Goal: Contribute content: Add original content to the website for others to see

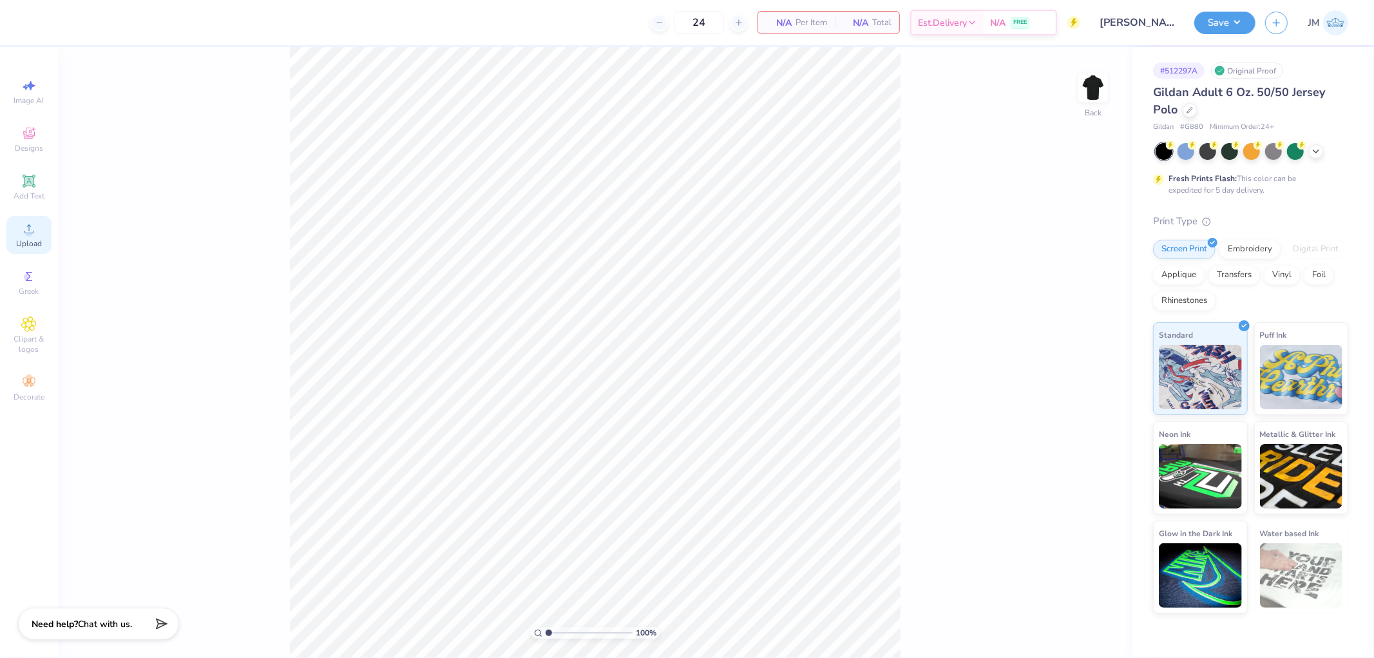
click at [35, 240] on span "Upload" at bounding box center [29, 243] width 26 height 10
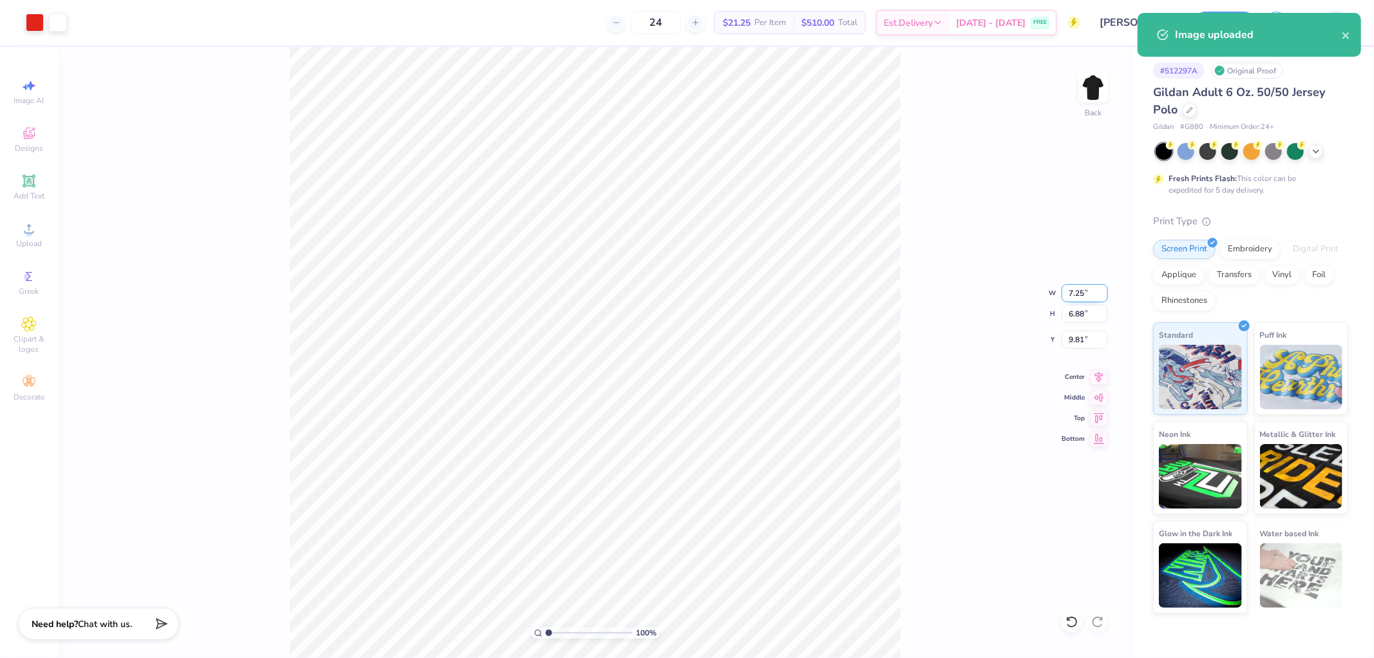
click at [1084, 293] on input "7.25" at bounding box center [1085, 293] width 46 height 18
type input "5.50"
type input "5.22"
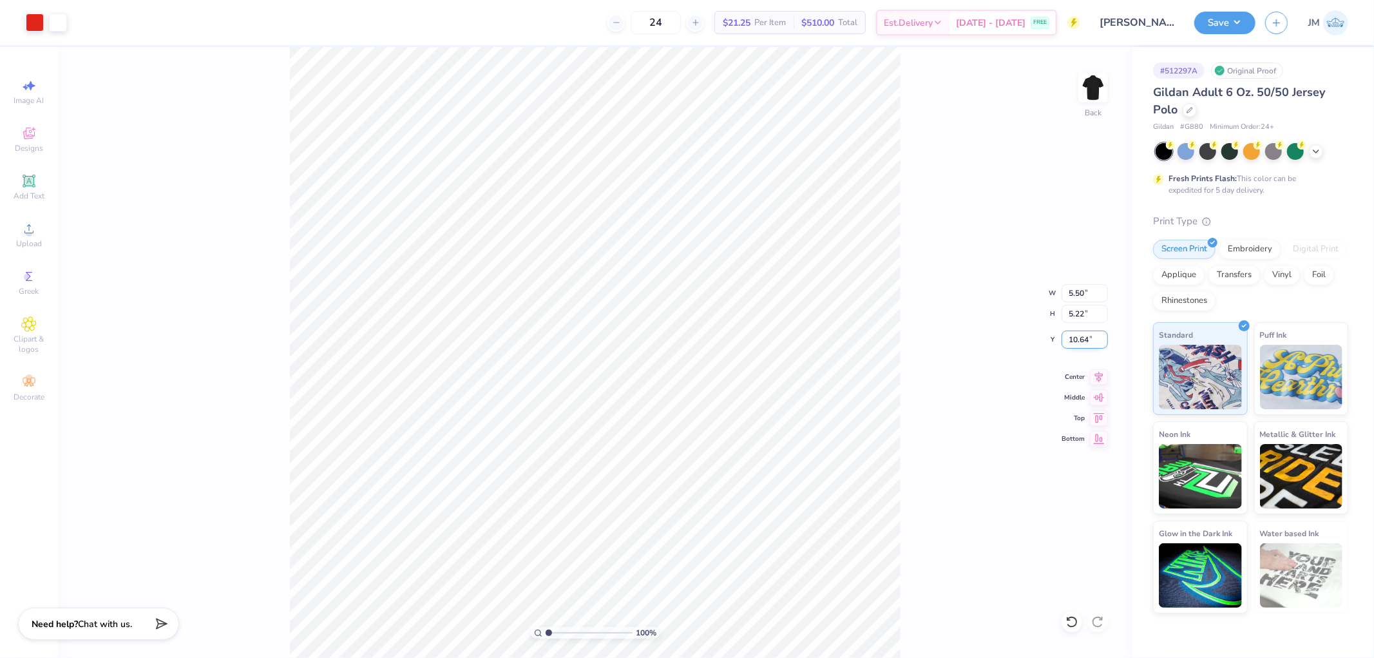
click at [1089, 345] on input "10.64" at bounding box center [1085, 340] width 46 height 18
type input "3.00"
click at [28, 227] on icon at bounding box center [28, 228] width 15 height 15
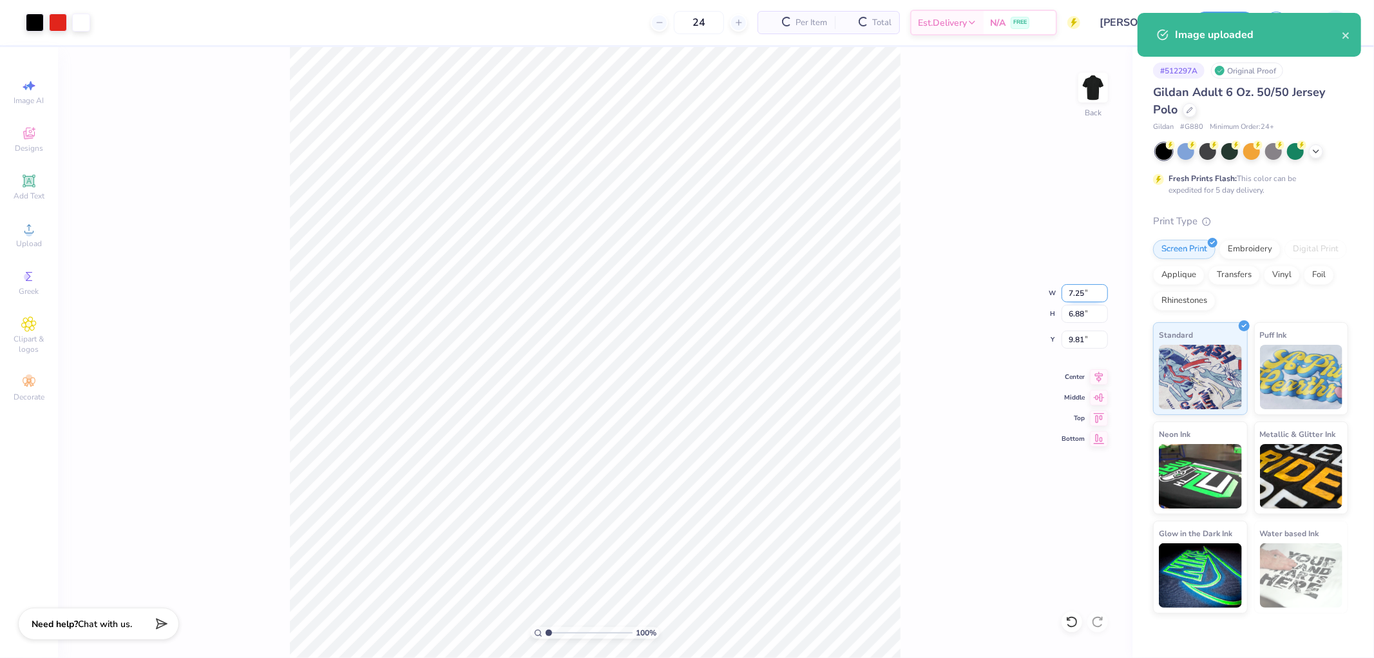
click at [1082, 291] on input "7.25" at bounding box center [1085, 293] width 46 height 18
type input "5.50"
type input "5.22"
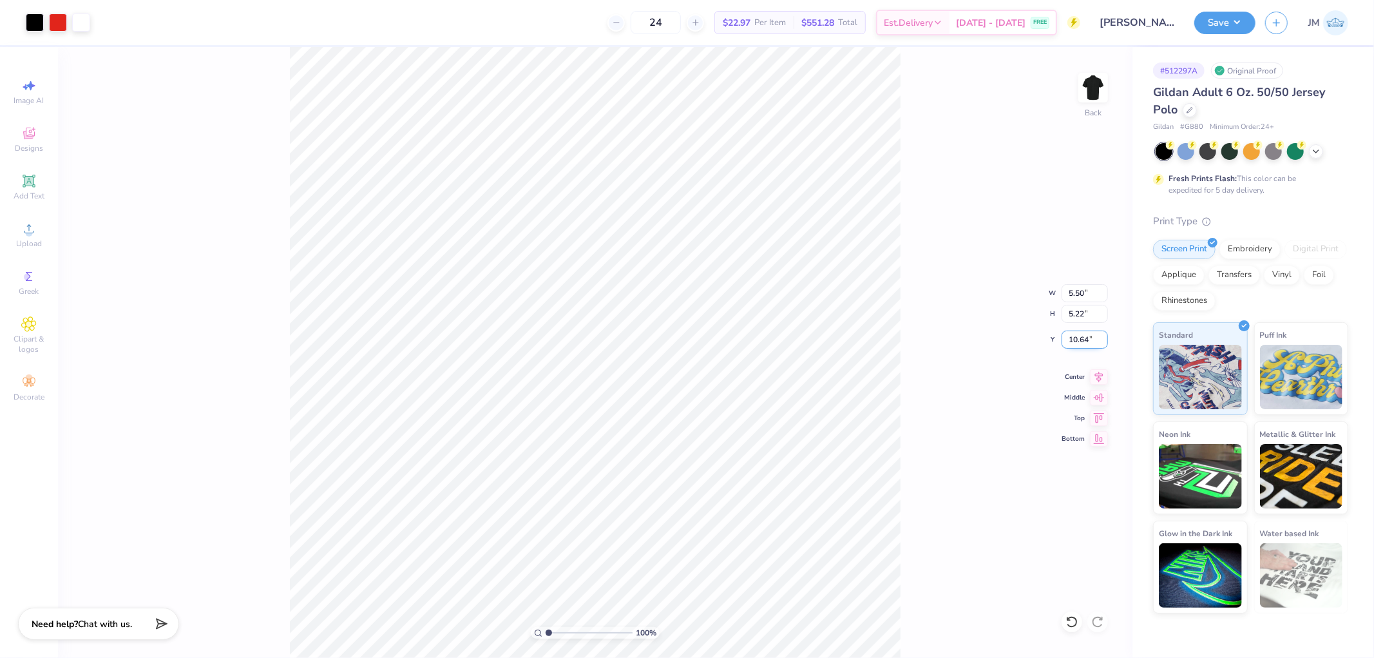
click at [1089, 346] on input "10.64" at bounding box center [1085, 340] width 46 height 18
type input "3.00"
click at [1092, 95] on img at bounding box center [1094, 88] width 52 height 52
click at [23, 195] on span "Add Text" at bounding box center [29, 196] width 31 height 10
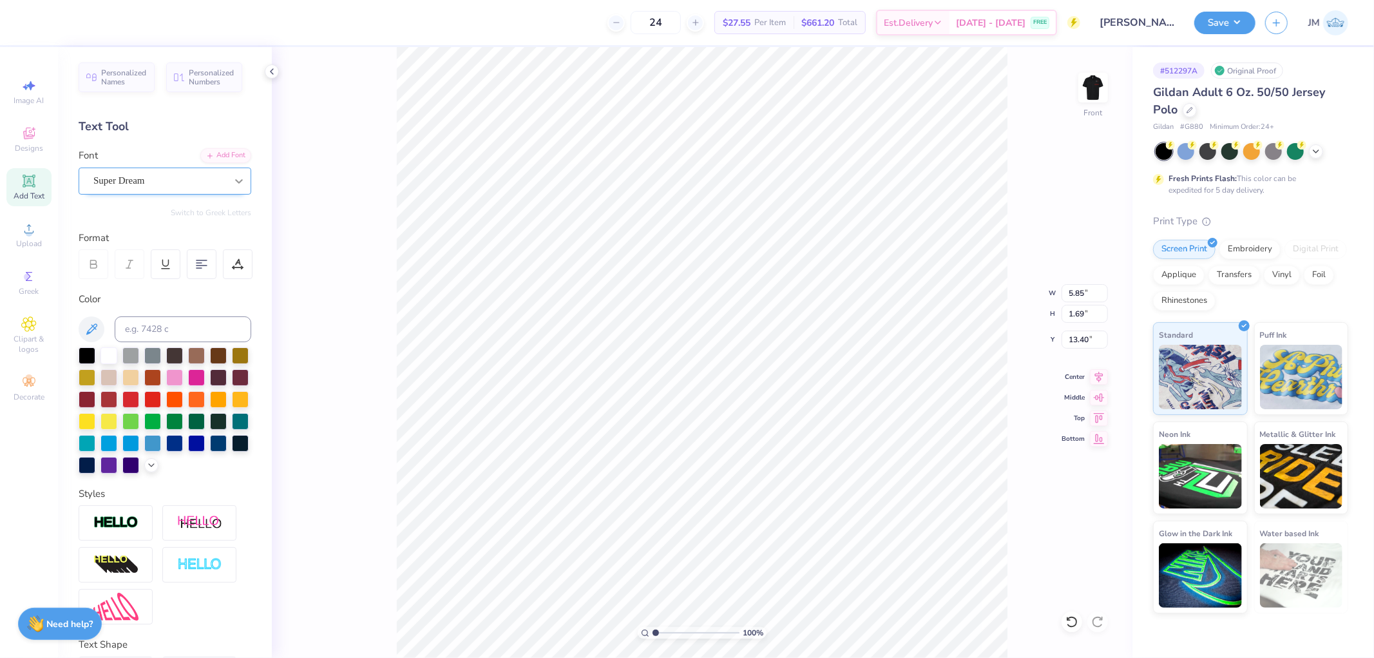
click at [233, 182] on icon at bounding box center [239, 181] width 13 height 13
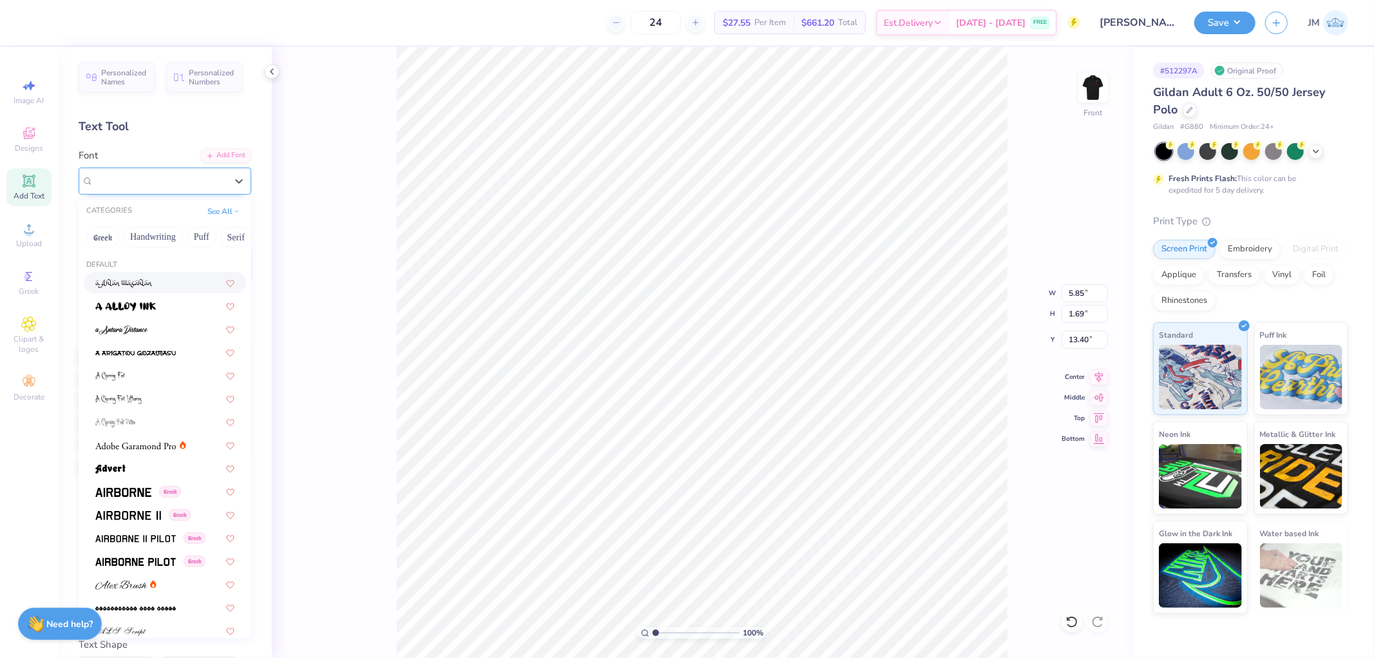
click at [145, 182] on span "Super Dream" at bounding box center [119, 180] width 52 height 15
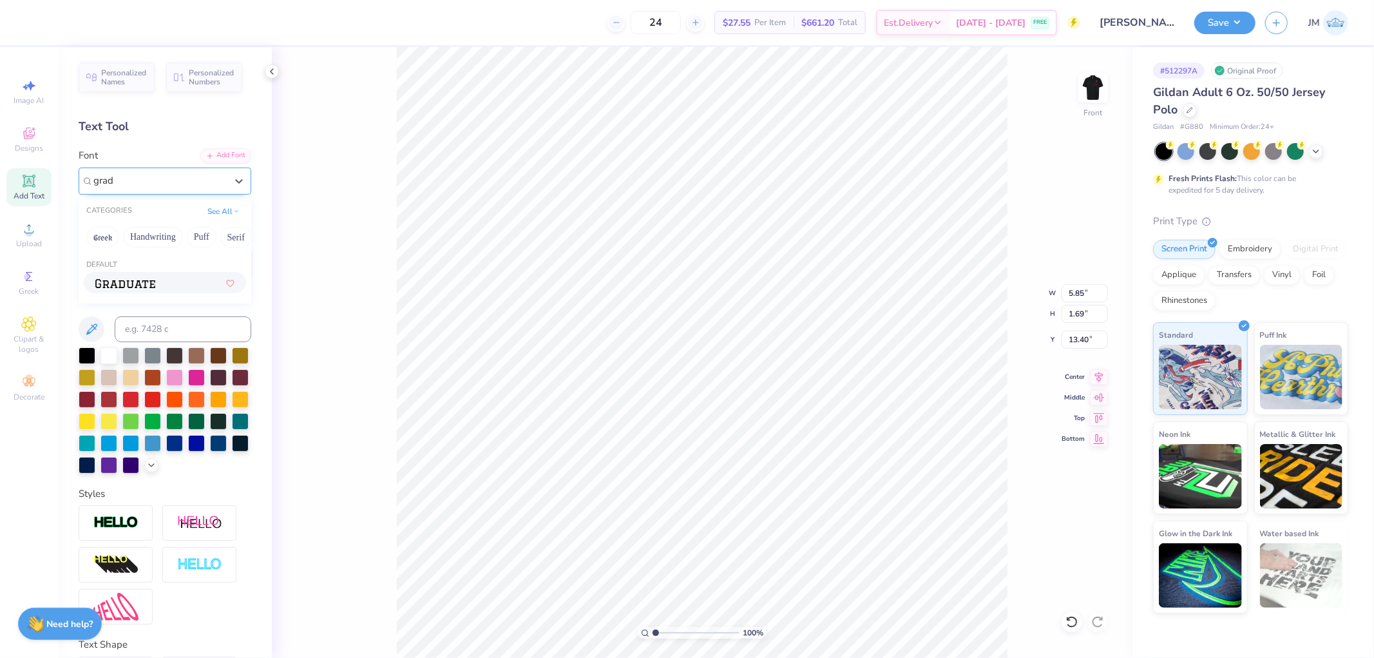
click at [151, 282] on img at bounding box center [125, 283] width 60 height 9
type input "grad"
type input "5.82"
type input "1.81"
type input "13.34"
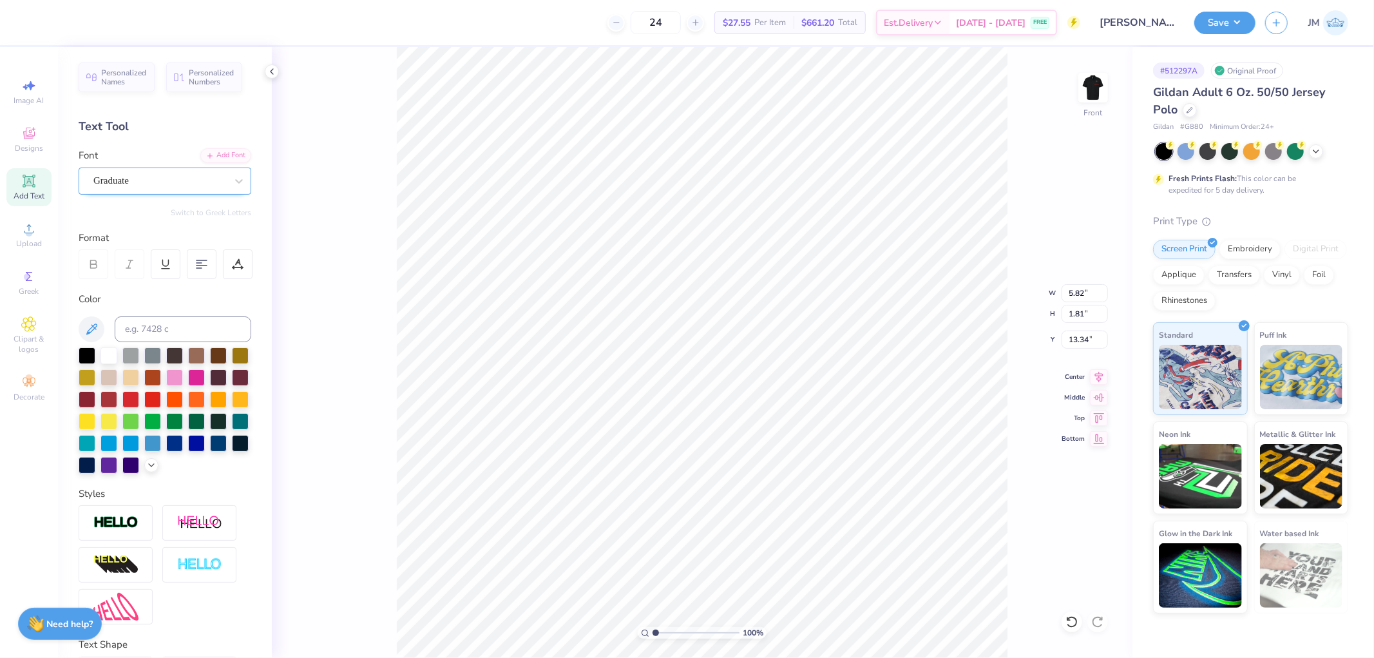
scroll to position [11, 1]
type textarea "SKATUUM"
type input "11.49"
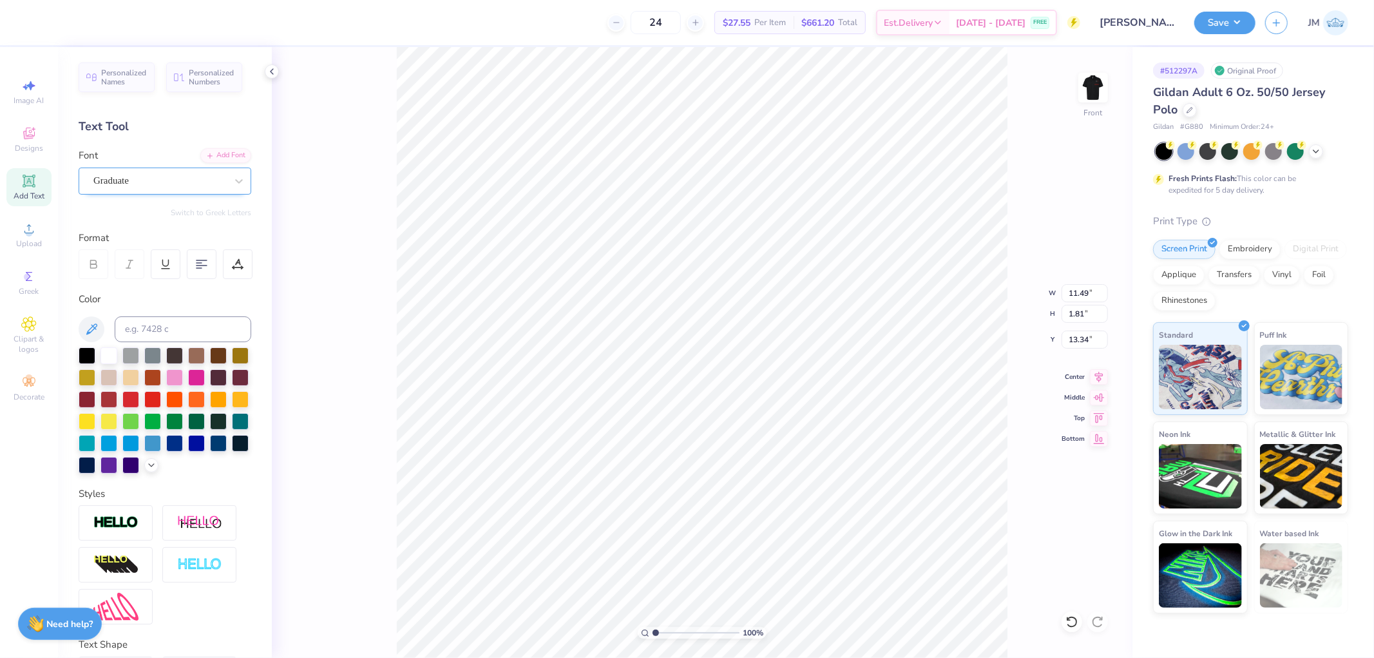
type textarea "SKATTUM"
type input "11.11"
click at [168, 334] on input at bounding box center [183, 329] width 137 height 26
type input "485"
click at [1079, 312] on input "1.81" at bounding box center [1085, 314] width 46 height 18
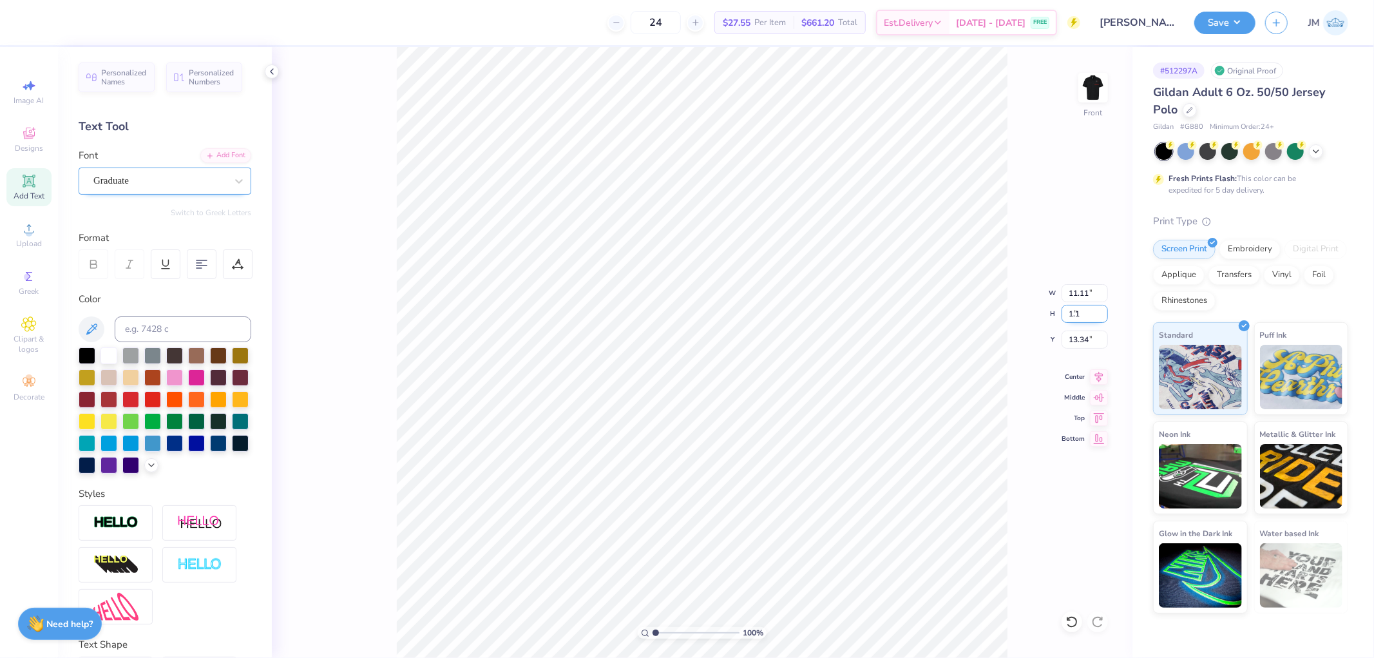
type input "1.1"
type input "6.73"
type input "1.10"
type input "13.70"
type input "1.11"
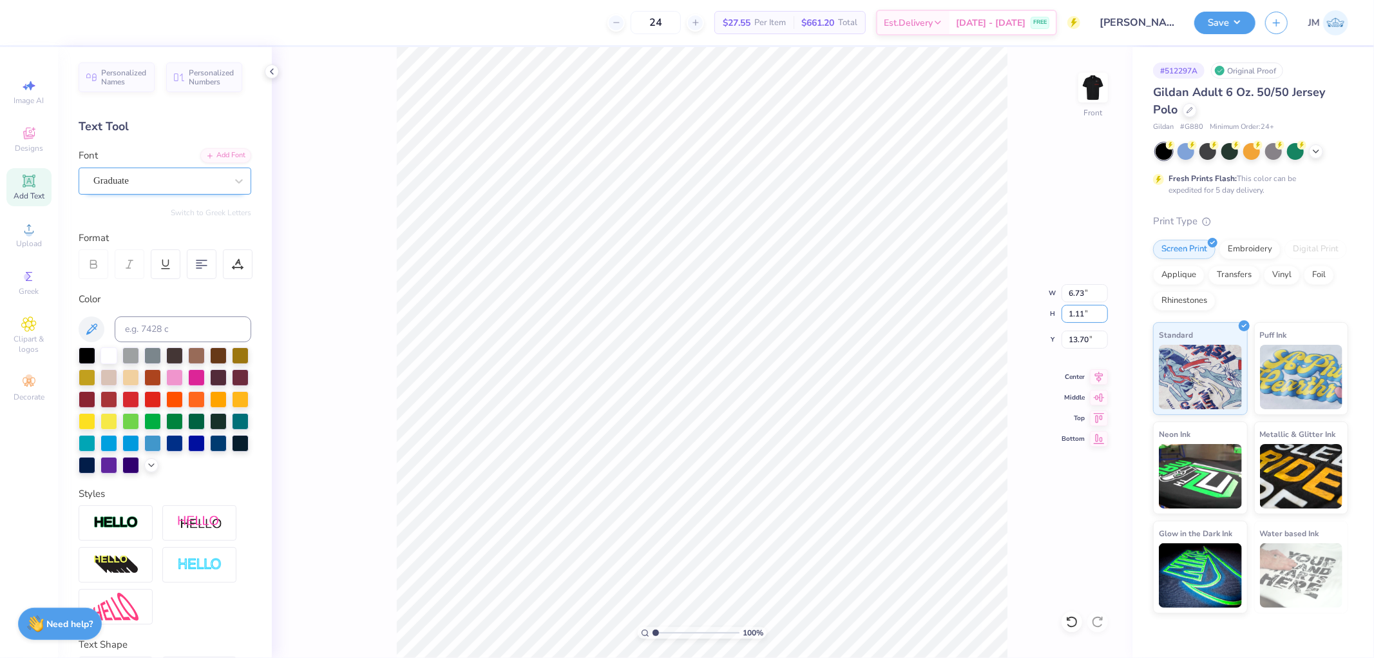
type input "6.80"
click at [1097, 372] on icon at bounding box center [1099, 374] width 8 height 11
click at [1081, 343] on input "13.70" at bounding box center [1085, 340] width 46 height 18
type input "2.00"
click at [1245, 269] on div "Transfers" at bounding box center [1235, 272] width 52 height 19
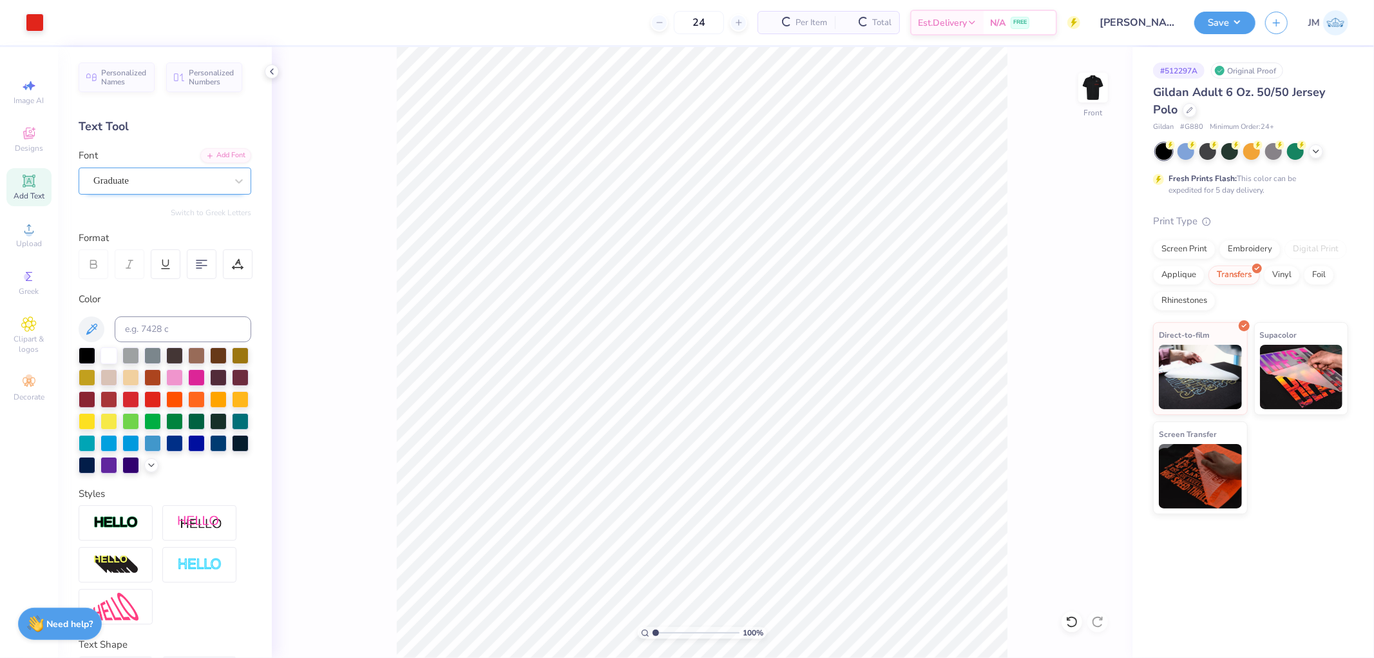
click at [1202, 381] on img at bounding box center [1200, 377] width 83 height 64
click at [1089, 86] on img at bounding box center [1094, 88] width 52 height 52
click at [1244, 15] on button "Save" at bounding box center [1224, 21] width 61 height 23
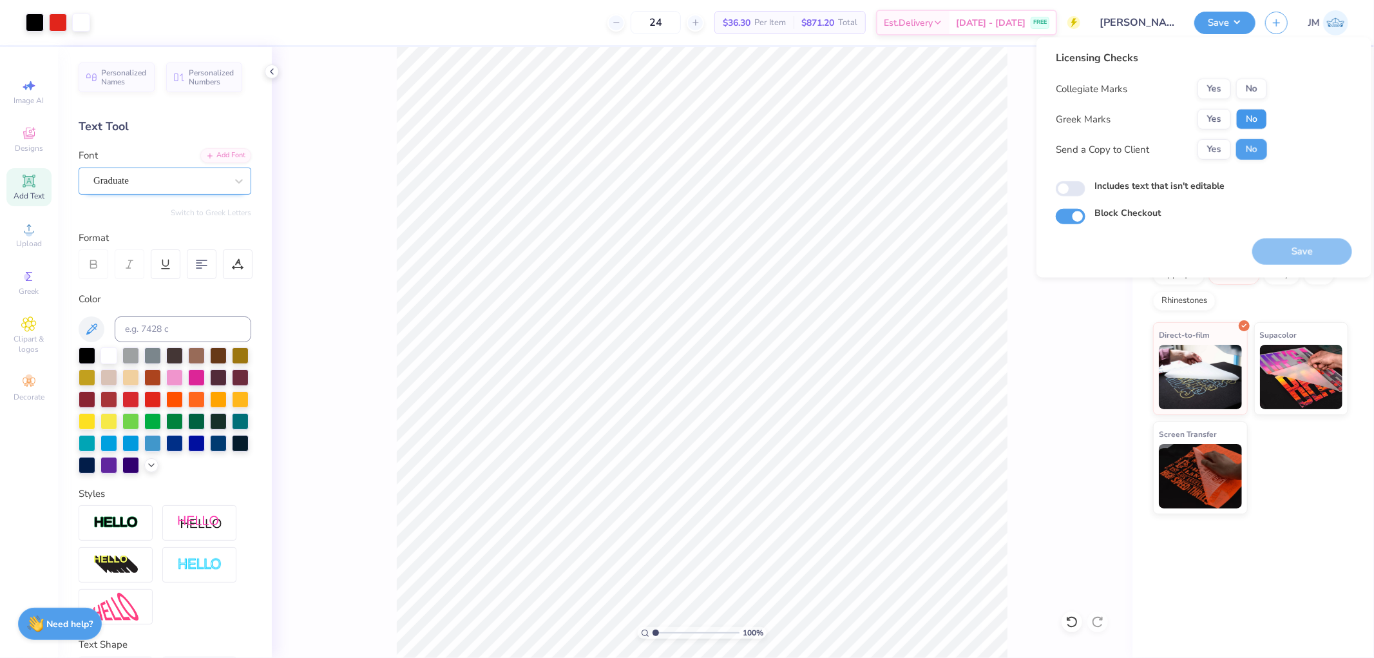
click at [1247, 117] on button "No" at bounding box center [1251, 119] width 31 height 21
click at [1255, 84] on button "No" at bounding box center [1251, 89] width 31 height 21
click at [1291, 238] on button "Save" at bounding box center [1302, 251] width 100 height 26
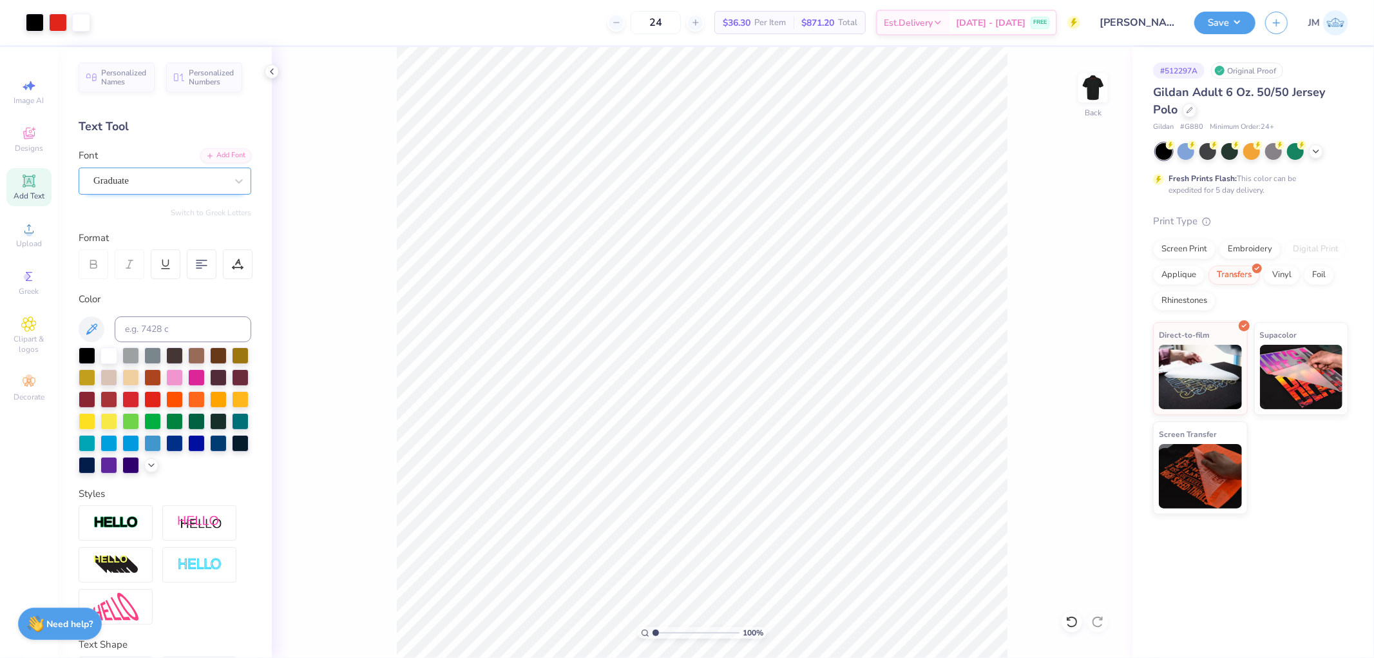
type input "1"
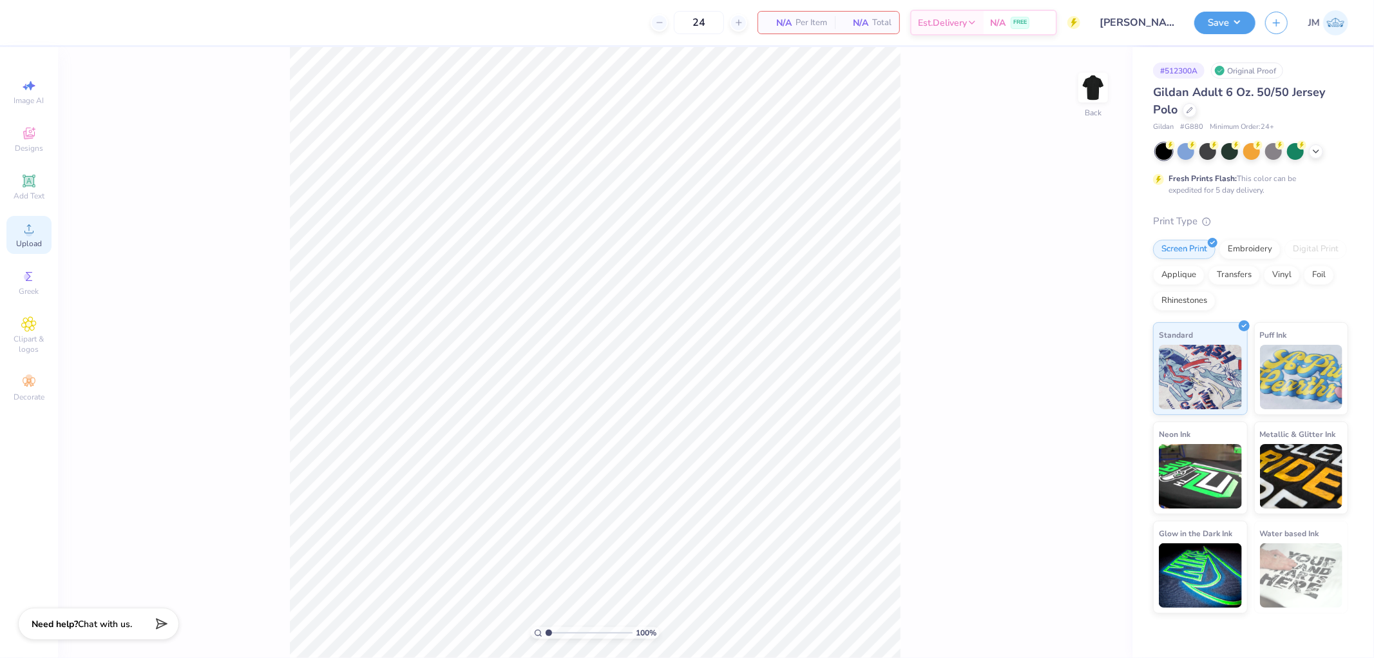
click at [44, 237] on div "Upload" at bounding box center [28, 235] width 45 height 38
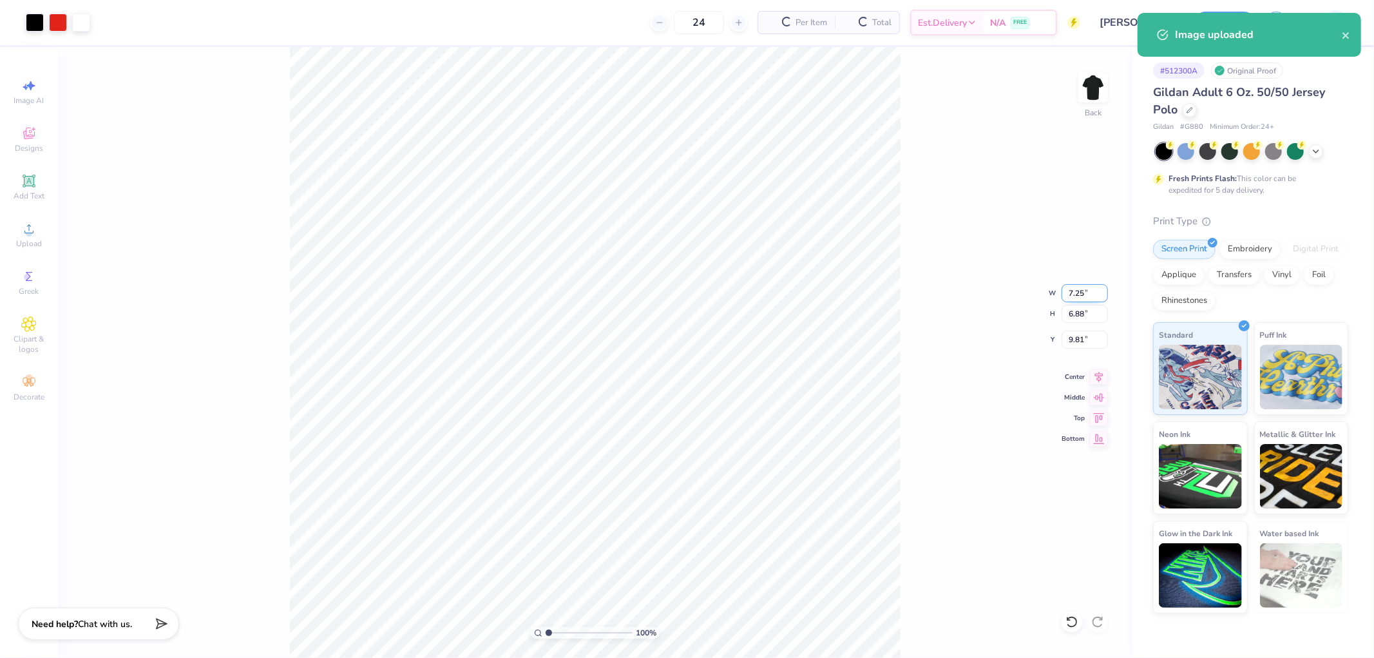
click at [1078, 294] on input "7.25" at bounding box center [1085, 293] width 46 height 18
type input "5.005"
type input "4.74"
type input "10.87"
click at [1078, 294] on input "5.005" at bounding box center [1085, 293] width 46 height 18
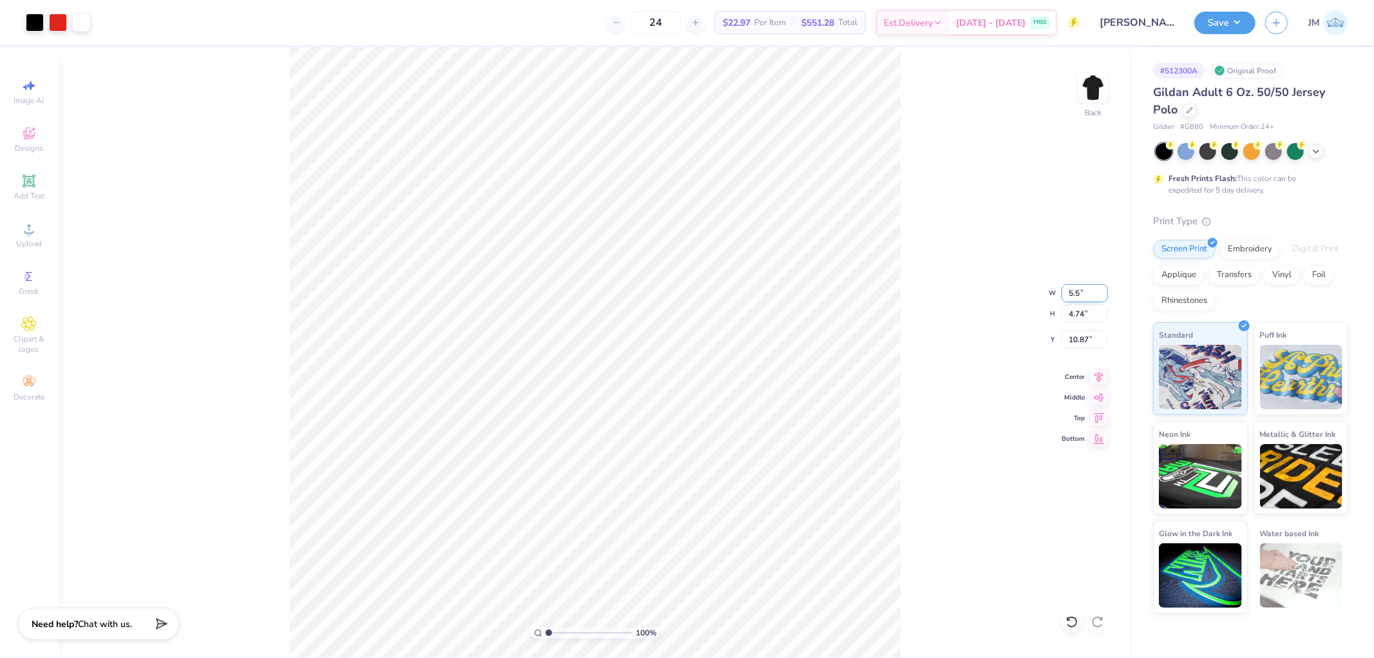
type input "5.50"
type input "5.22"
click at [1080, 337] on input "10.64" at bounding box center [1085, 340] width 46 height 18
type input "3.00"
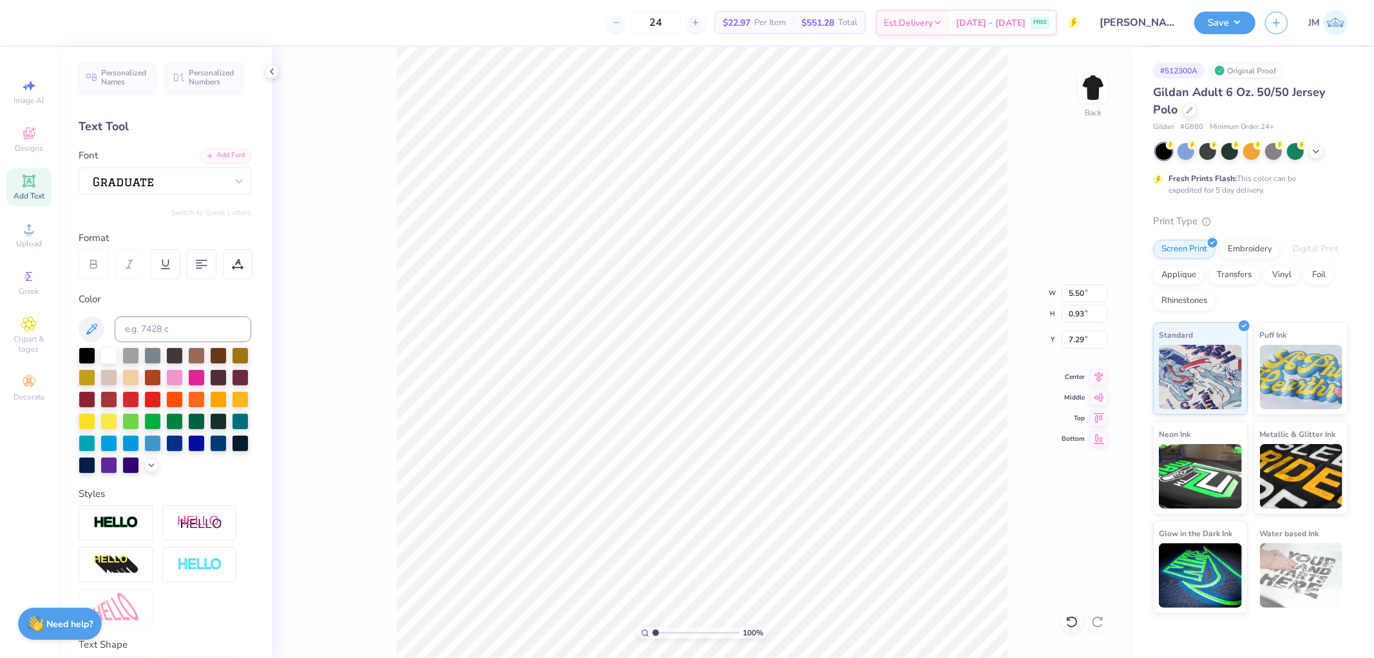
scroll to position [11, 1]
type textarea "SANDY"
click at [1074, 294] on input "4.04" at bounding box center [1085, 293] width 46 height 18
type input "5.50"
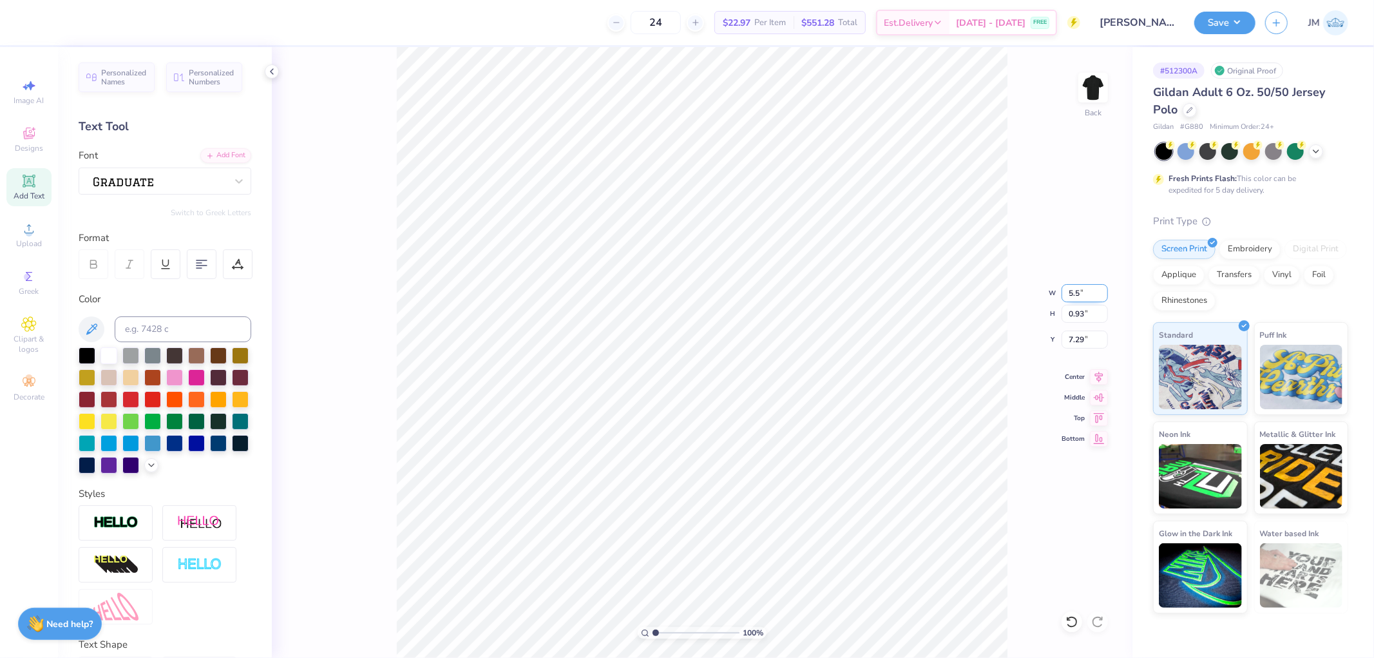
type input "1.27"
type input "7.13"
type input "1.80920781763476"
type input "6.52"
type input "1.80920781763476"
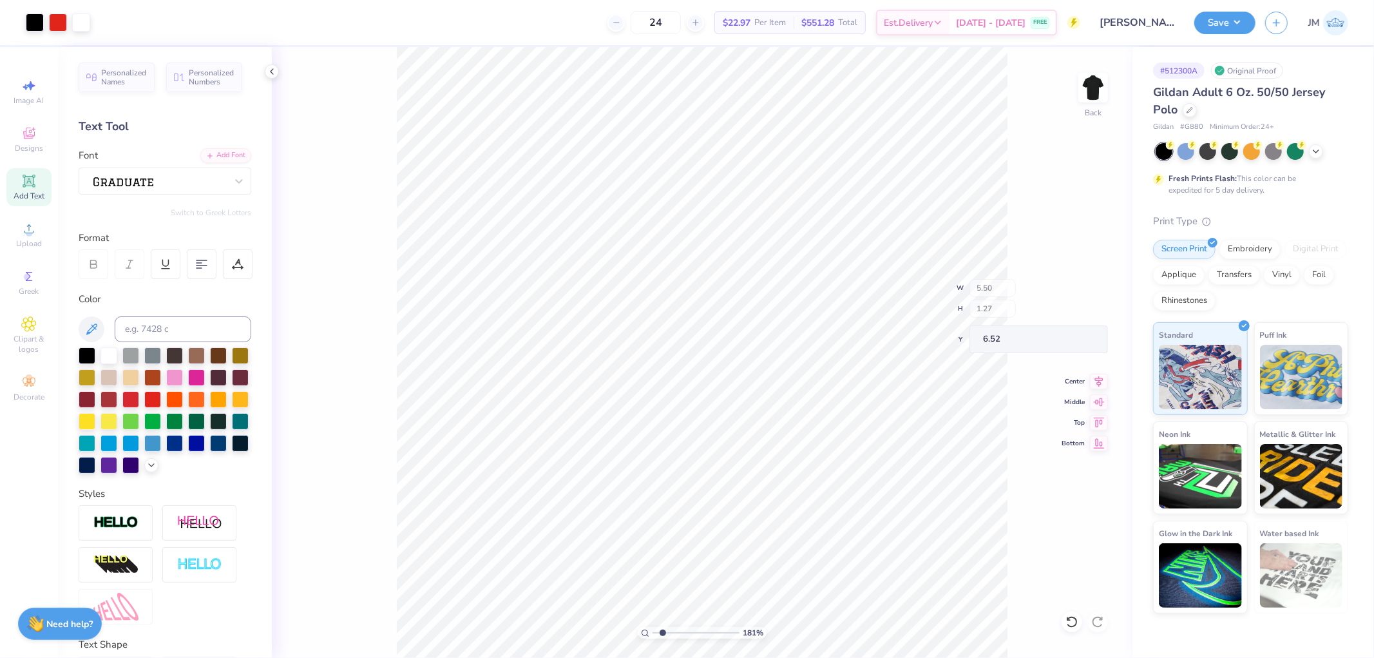
type input "4.79"
type input "3.00"
type input "1.80920781763476"
type input "6.73"
type input "1.80920781763476"
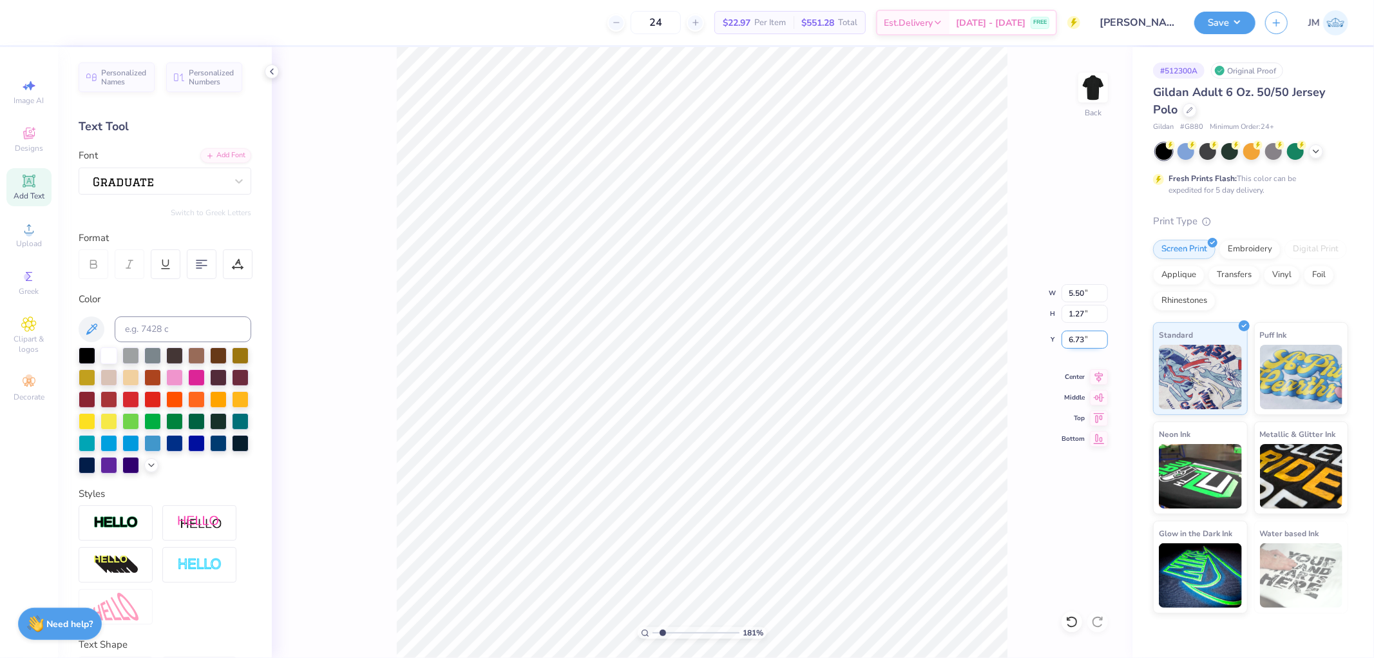
drag, startPoint x: 1076, startPoint y: 338, endPoint x: 1082, endPoint y: 341, distance: 7.2
click at [1084, 341] on input "6.73" at bounding box center [1085, 340] width 46 height 18
type input "6.95"
click at [1098, 381] on icon at bounding box center [1099, 374] width 18 height 15
type input "1"
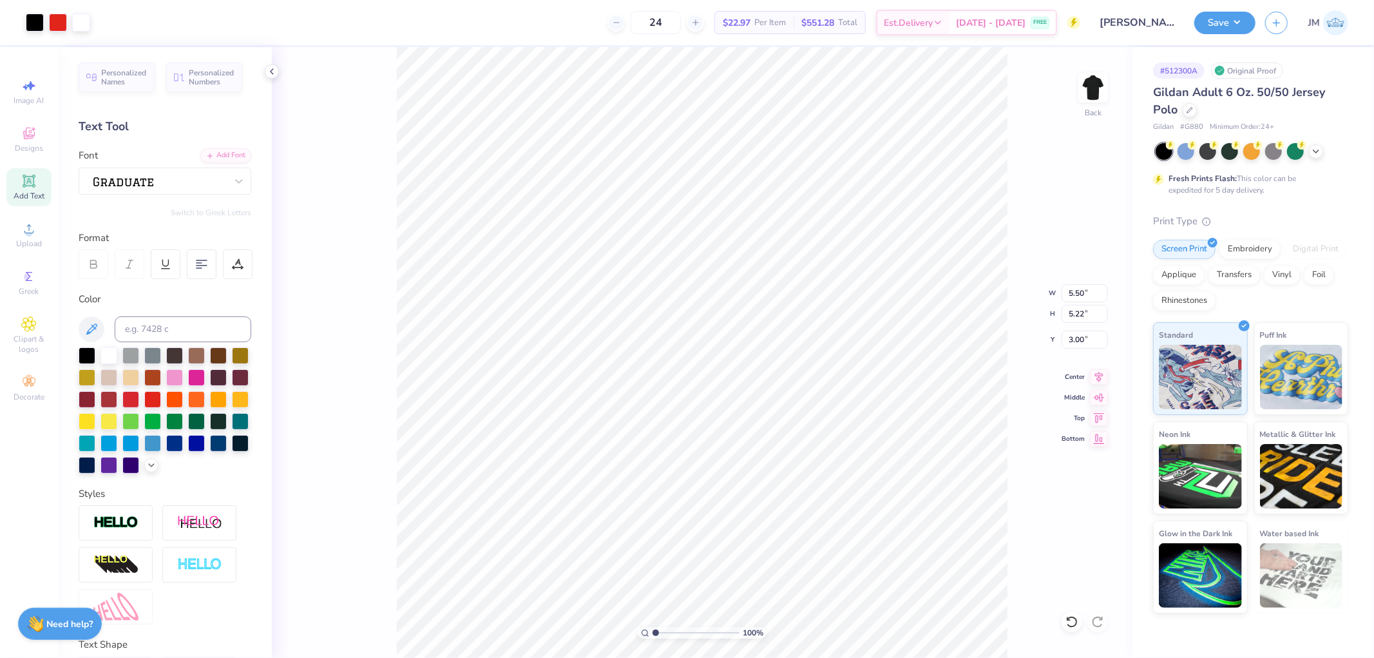
click at [1090, 93] on img at bounding box center [1093, 88] width 26 height 26
click at [24, 187] on icon at bounding box center [29, 181] width 12 height 12
click at [133, 175] on div "Super Dream" at bounding box center [159, 181] width 135 height 20
click at [146, 279] on img at bounding box center [125, 283] width 60 height 9
type input "grad"
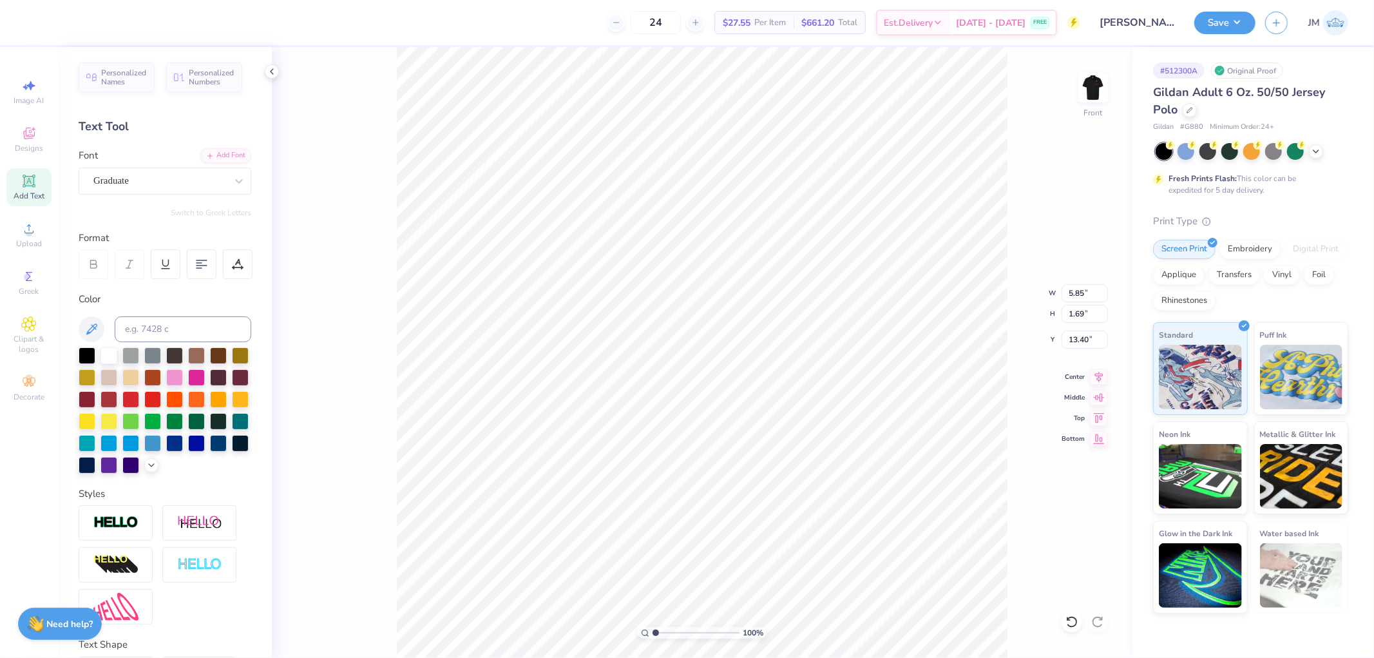
type input "5.82"
type input "1.81"
type input "13.34"
type textarea "SKATTUM"
type input "11.11"
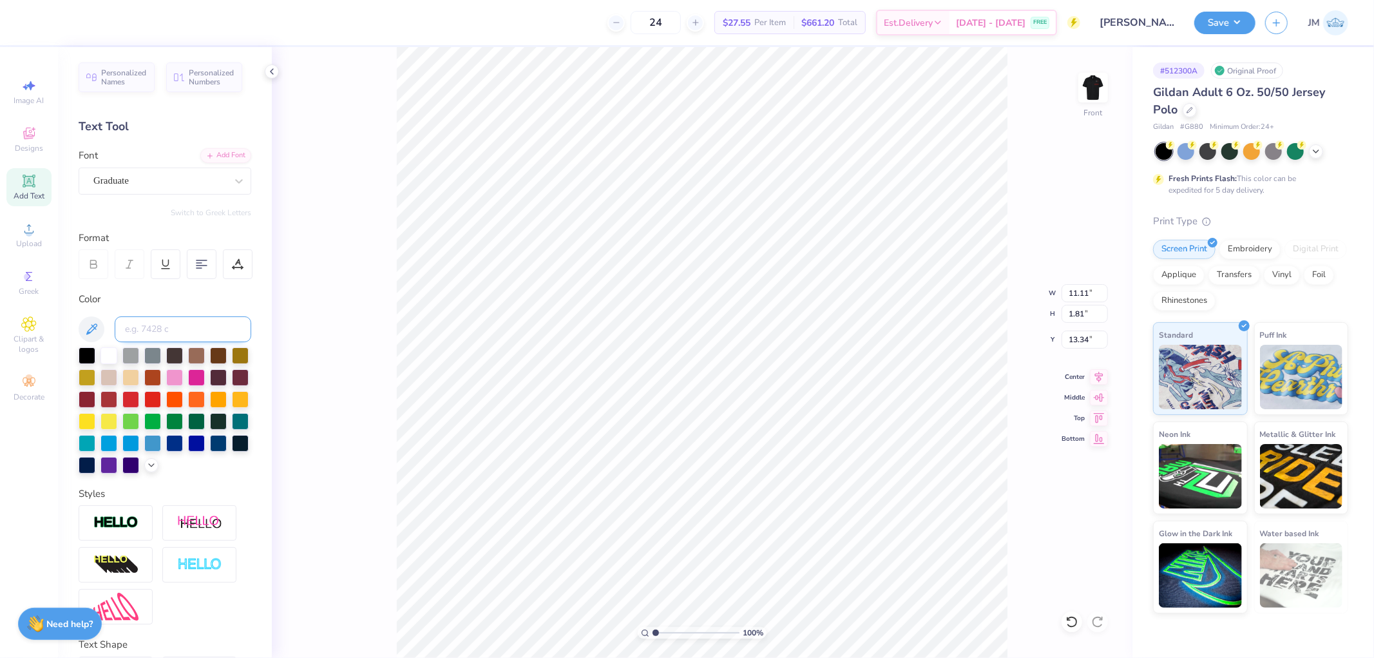
click at [155, 329] on input at bounding box center [183, 329] width 137 height 26
type input "485"
click at [1086, 312] on input "1.81" at bounding box center [1085, 314] width 46 height 18
type input "1.11"
type input "6.80"
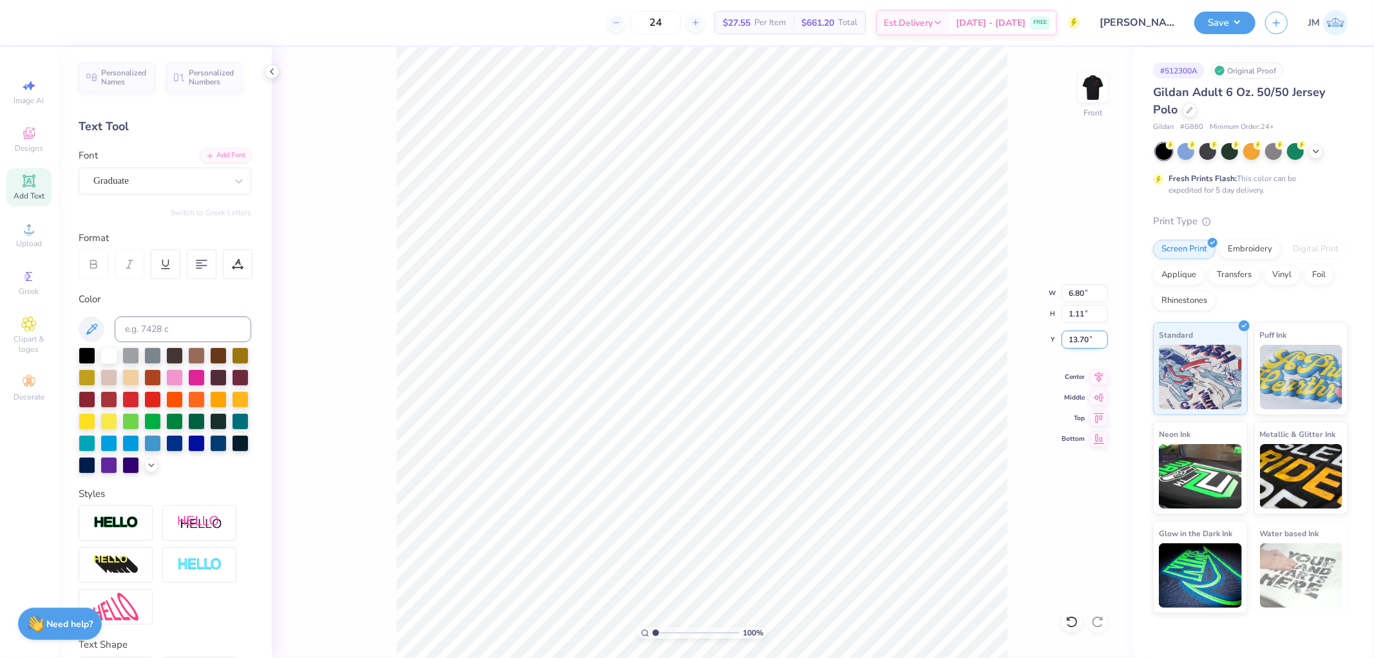
click at [1079, 345] on input "13.70" at bounding box center [1085, 340] width 46 height 18
type input "2.00"
click at [1241, 275] on div "Transfers" at bounding box center [1235, 272] width 52 height 19
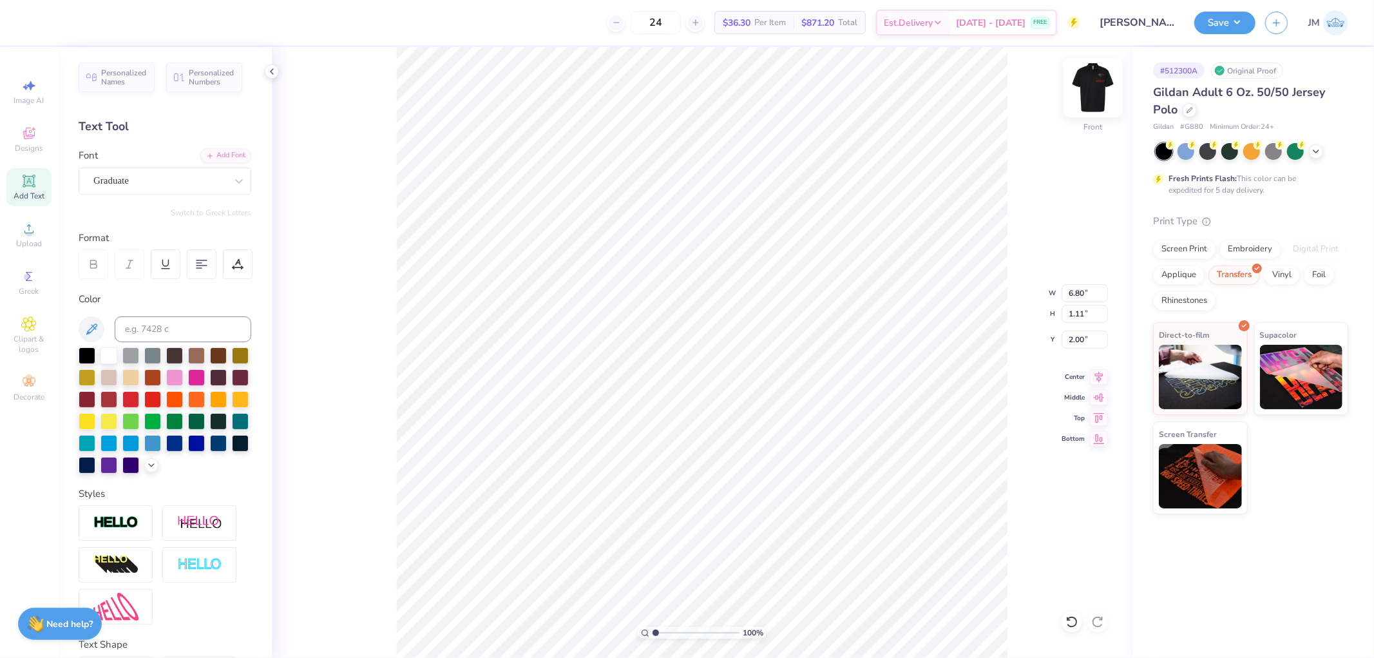
click at [1102, 84] on img at bounding box center [1094, 88] width 52 height 52
drag, startPoint x: 1244, startPoint y: 12, endPoint x: 1249, endPoint y: 34, distance: 22.4
click at [1244, 13] on button "Save" at bounding box center [1224, 21] width 61 height 23
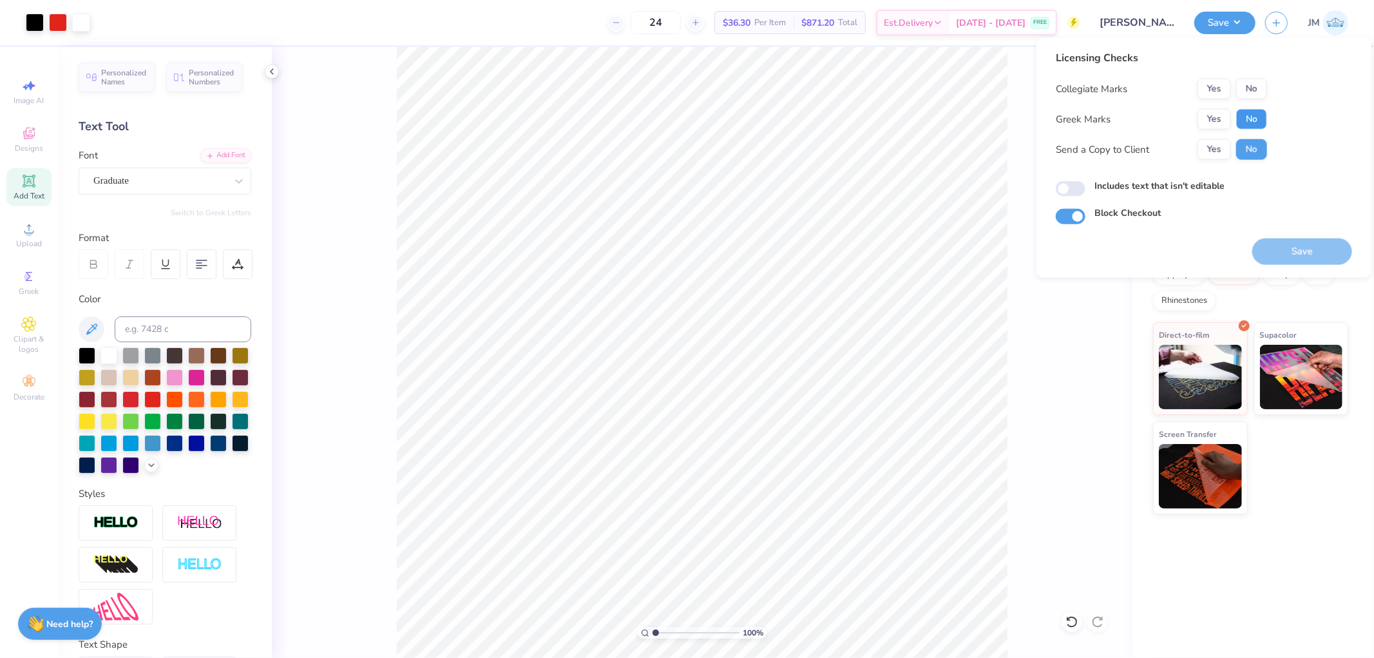
click at [1247, 121] on button "No" at bounding box center [1251, 119] width 31 height 21
click at [1247, 90] on button "No" at bounding box center [1251, 89] width 31 height 21
click at [1267, 244] on button "Save" at bounding box center [1302, 251] width 100 height 26
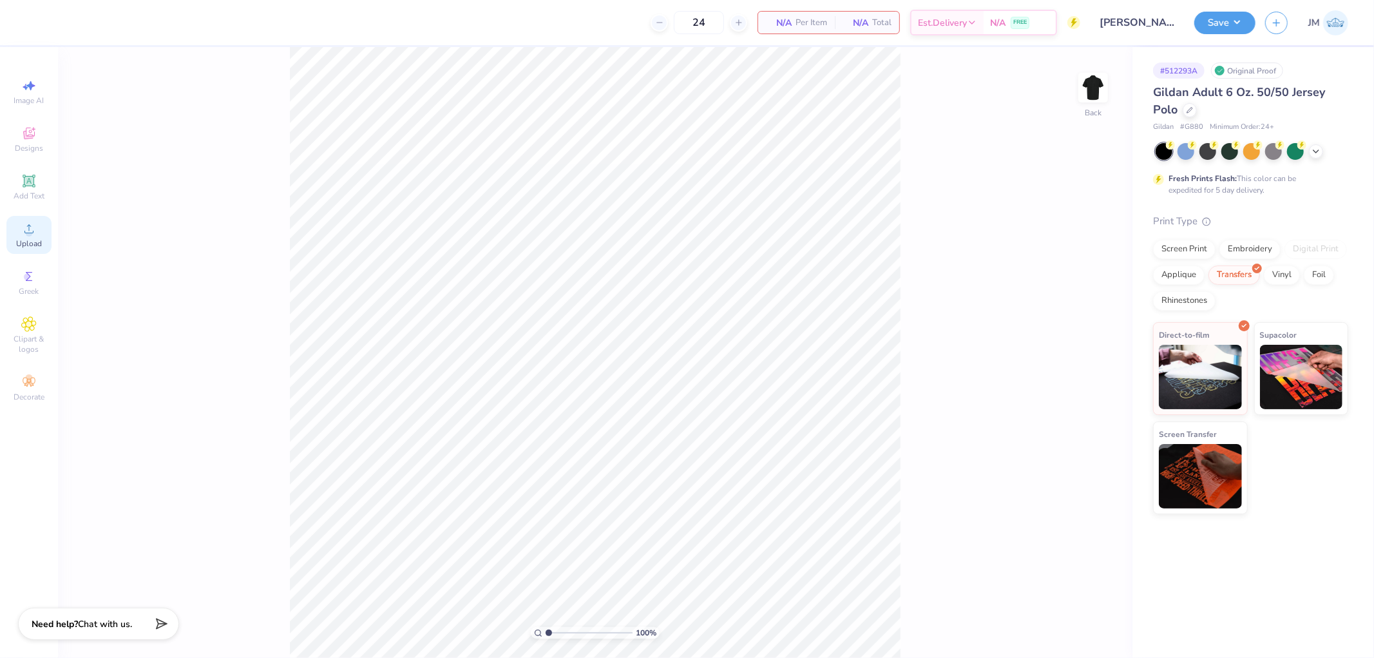
click at [16, 236] on div "Upload" at bounding box center [28, 235] width 45 height 38
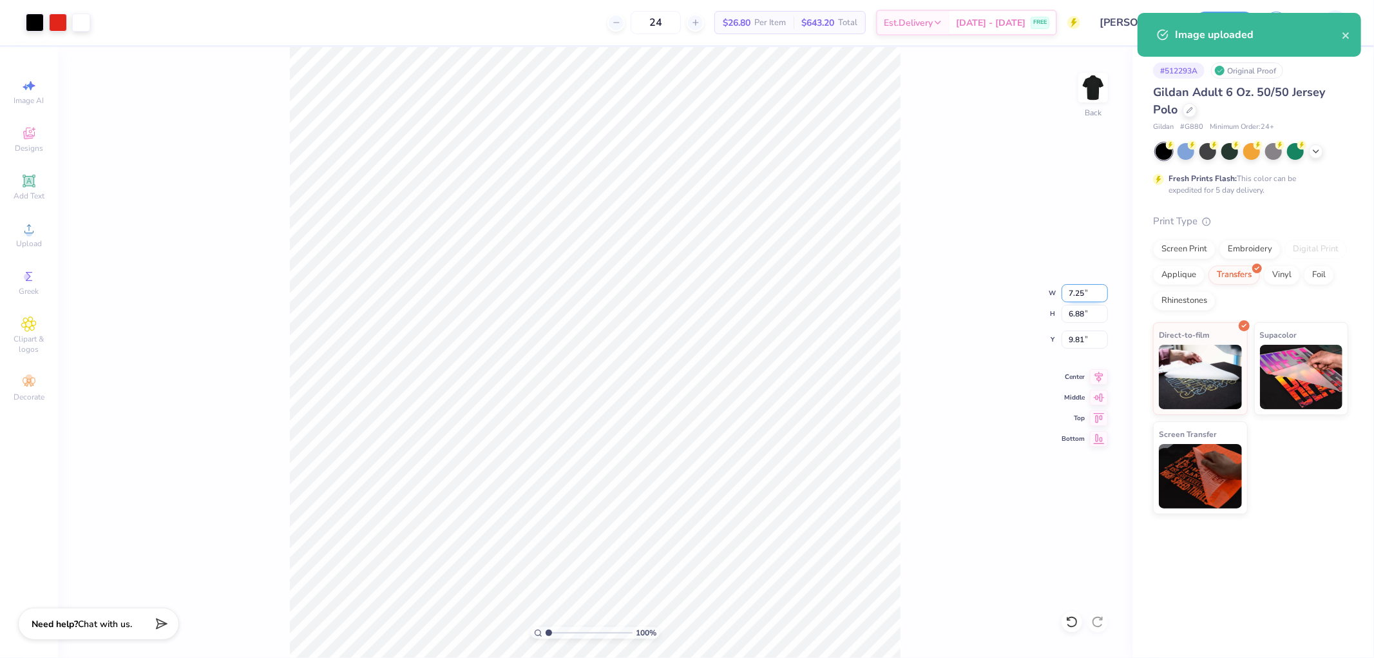
click at [1071, 291] on input "7.25" at bounding box center [1085, 293] width 46 height 18
type input "5.50"
type input "5.22"
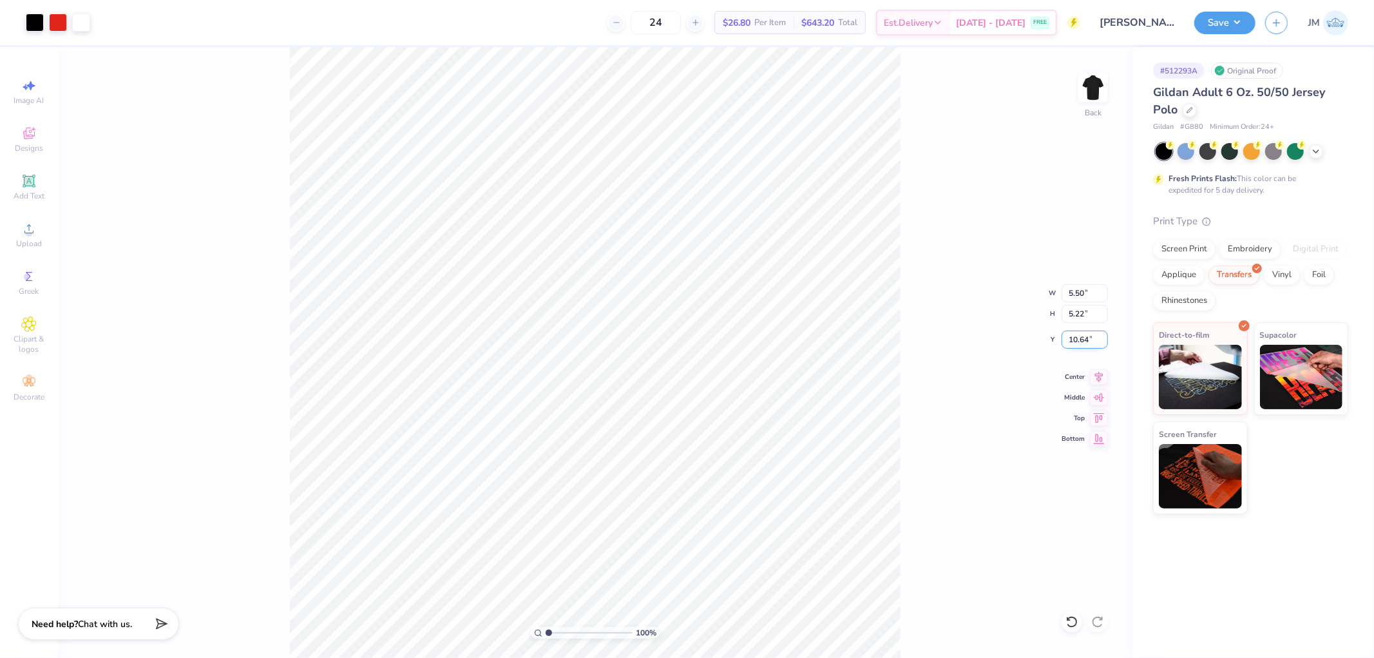
click at [1086, 337] on input "10.64" at bounding box center [1085, 340] width 46 height 18
type input "3.00"
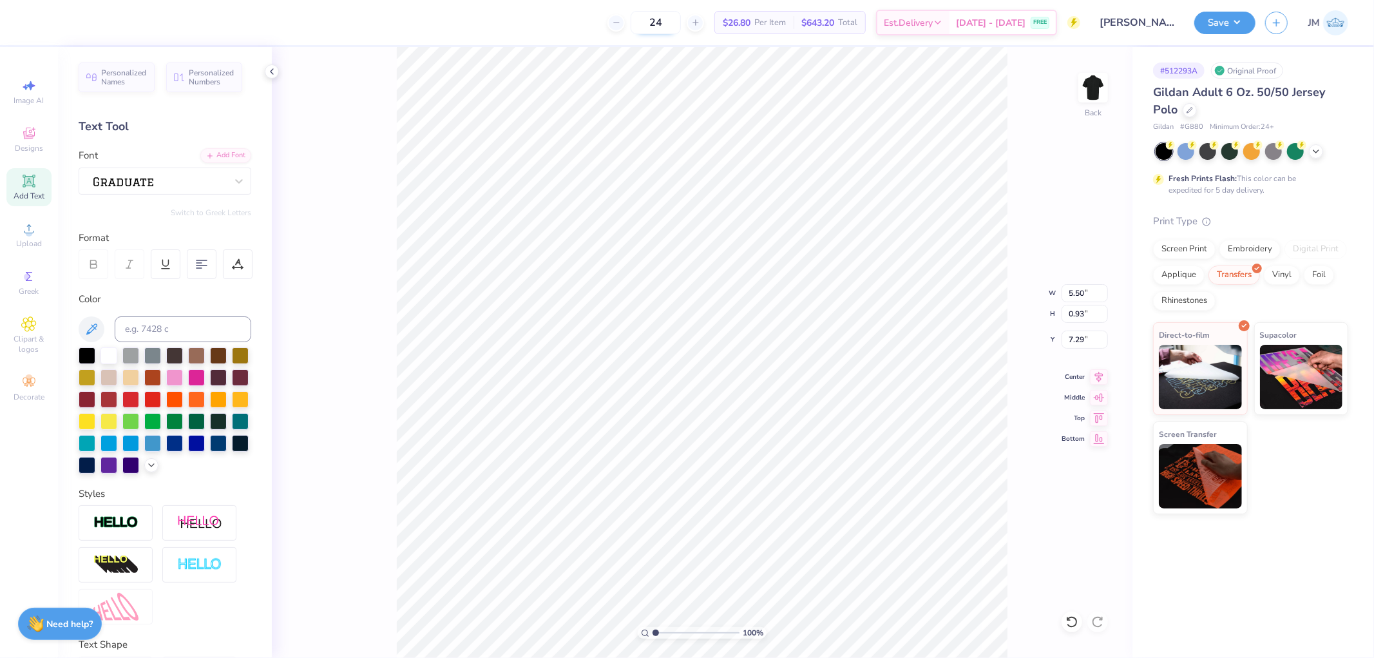
scroll to position [11, 1]
type textarea "TRUDY"
click at [1073, 293] on input "4.01" at bounding box center [1085, 293] width 46 height 18
type input "5.50"
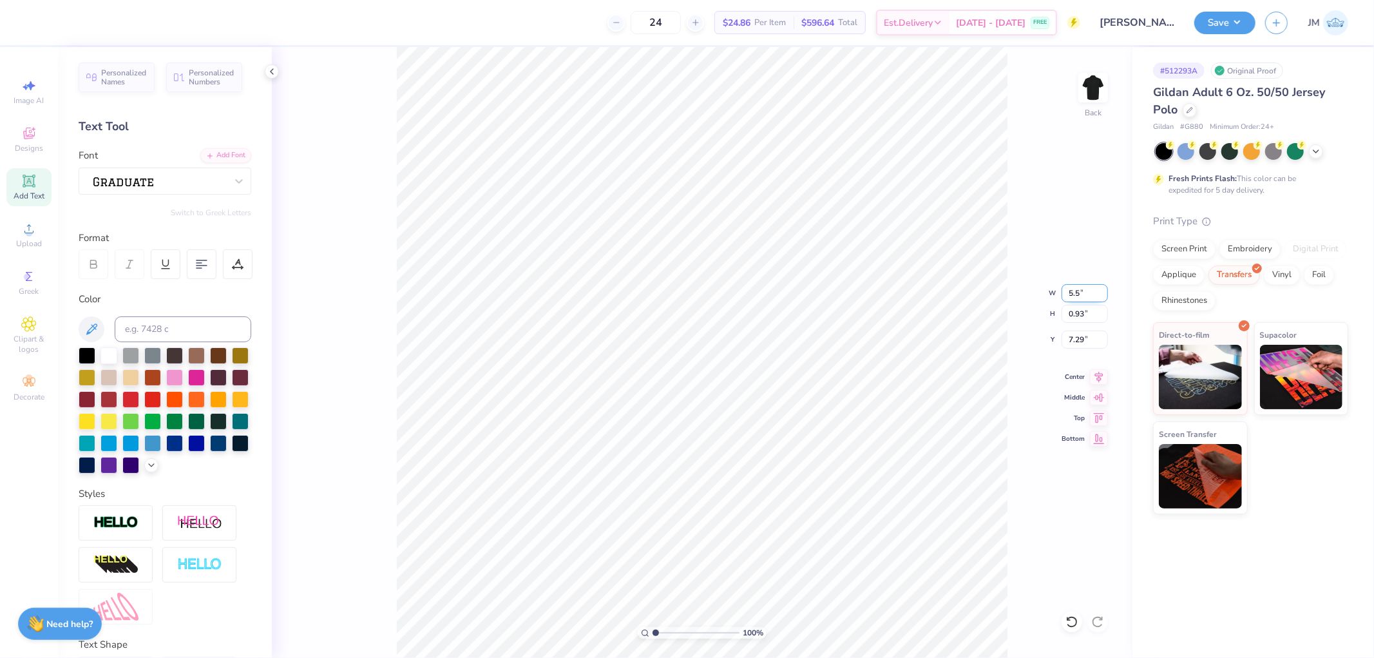
type input "1.28"
type input "7.12"
drag, startPoint x: 1077, startPoint y: 338, endPoint x: 1085, endPoint y: 341, distance: 8.6
click at [1085, 341] on input "7.12" at bounding box center [1085, 340] width 46 height 18
type input "6.94"
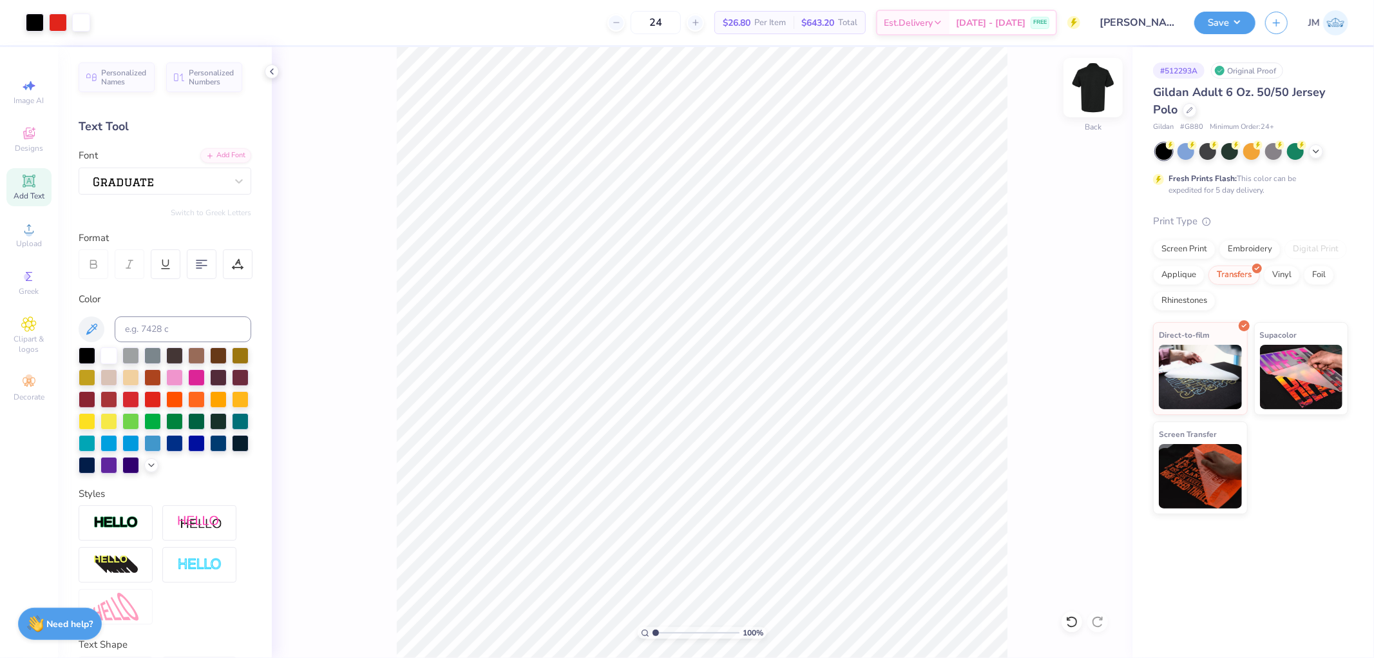
click at [1094, 82] on img at bounding box center [1094, 88] width 52 height 52
click at [1093, 89] on img at bounding box center [1094, 88] width 52 height 52
click at [1097, 375] on icon at bounding box center [1099, 374] width 18 height 15
click at [1093, 93] on img at bounding box center [1094, 88] width 52 height 52
click at [29, 189] on icon at bounding box center [28, 180] width 15 height 15
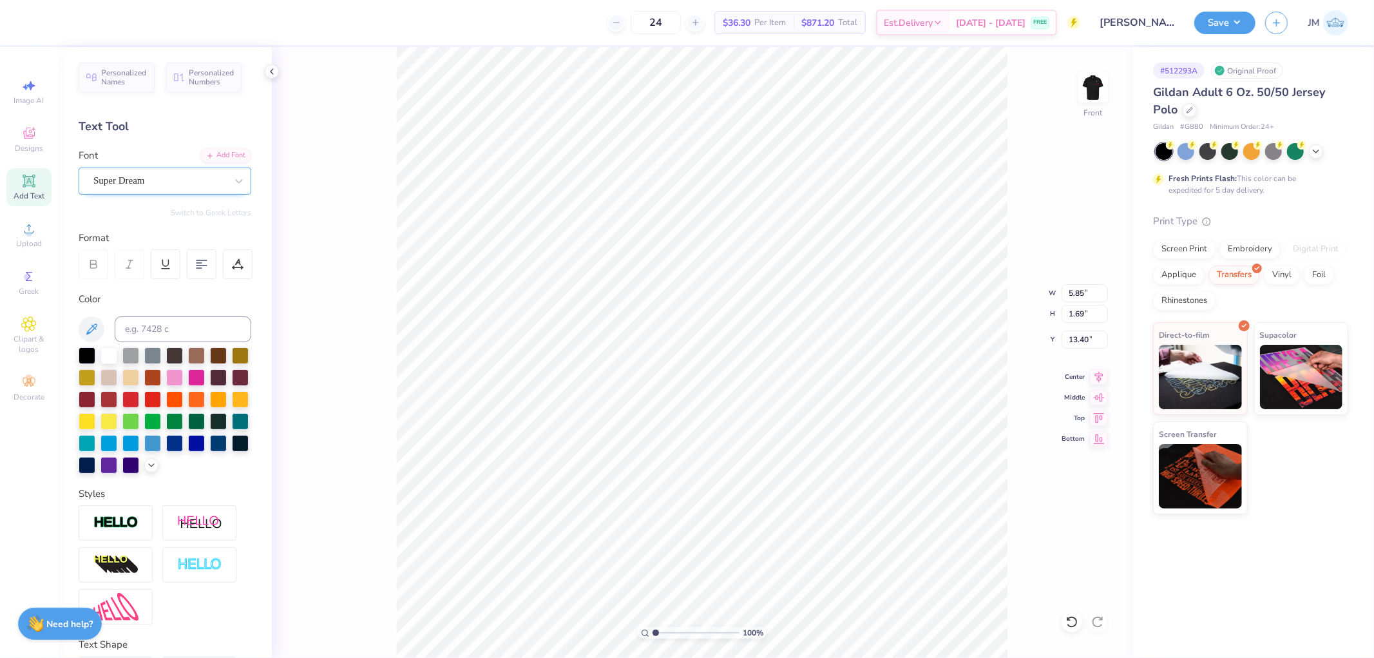
click at [181, 179] on div "Super Dream" at bounding box center [159, 181] width 135 height 20
click at [131, 280] on img at bounding box center [125, 283] width 60 height 9
type input "grad"
type input "5.82"
type input "1.81"
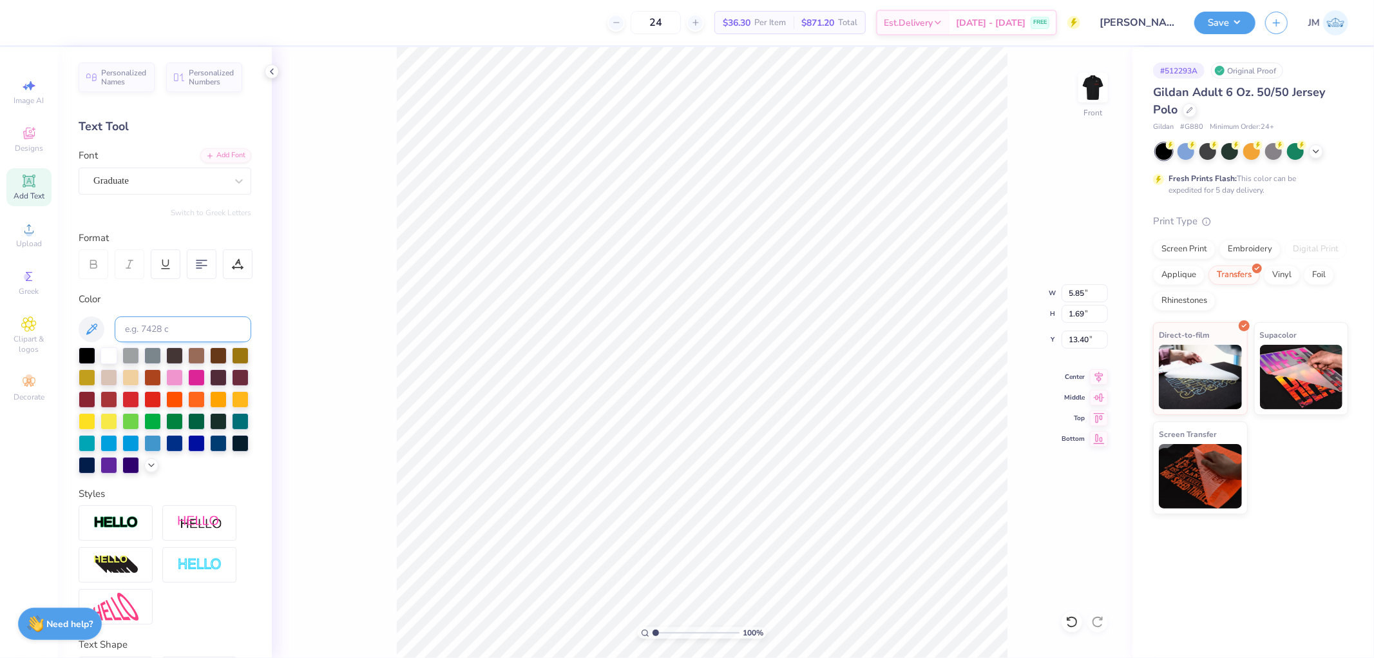
type input "13.34"
click at [150, 329] on input at bounding box center [183, 329] width 137 height 26
type input "485"
type textarea "[PERSON_NAME]"
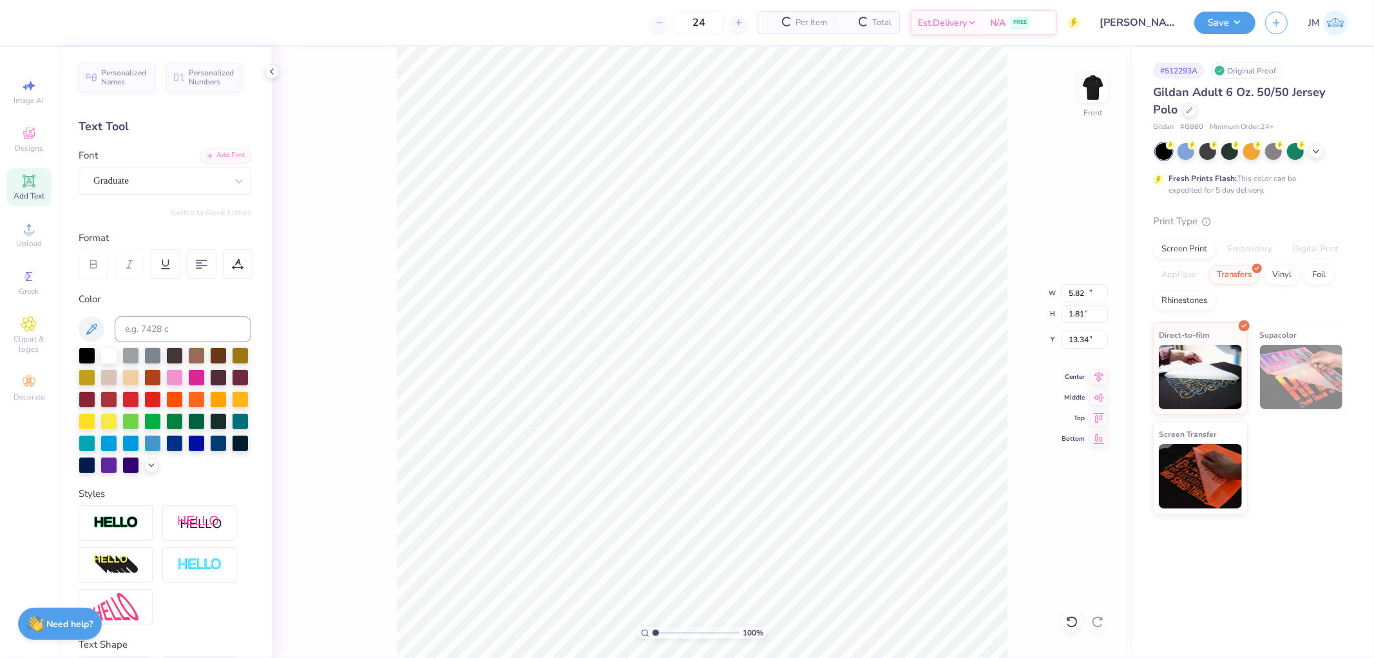
type input "12.48"
click at [1074, 318] on input "1.81" at bounding box center [1085, 314] width 46 height 18
type input "1.11"
type input "7.64"
click at [1087, 343] on input "13.70" at bounding box center [1085, 340] width 46 height 18
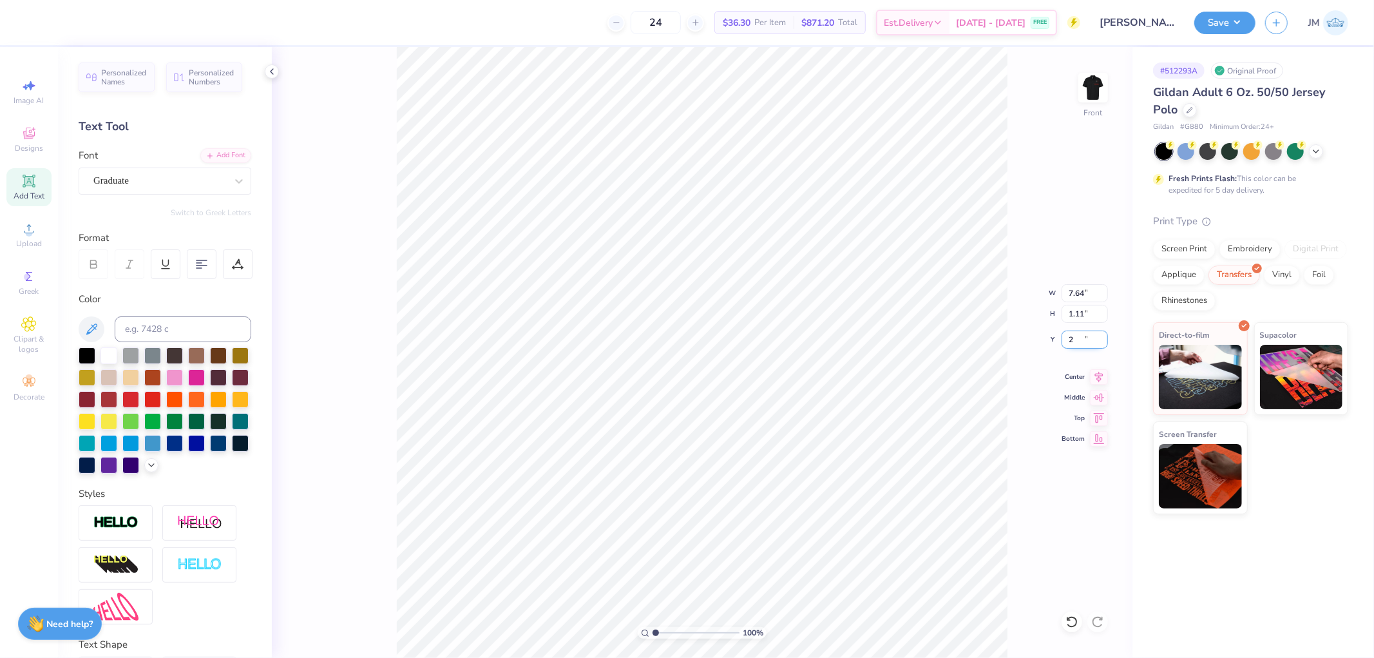
type input "2.00"
click at [1216, 365] on img at bounding box center [1200, 375] width 83 height 64
click at [1247, 17] on button "Save" at bounding box center [1224, 21] width 61 height 23
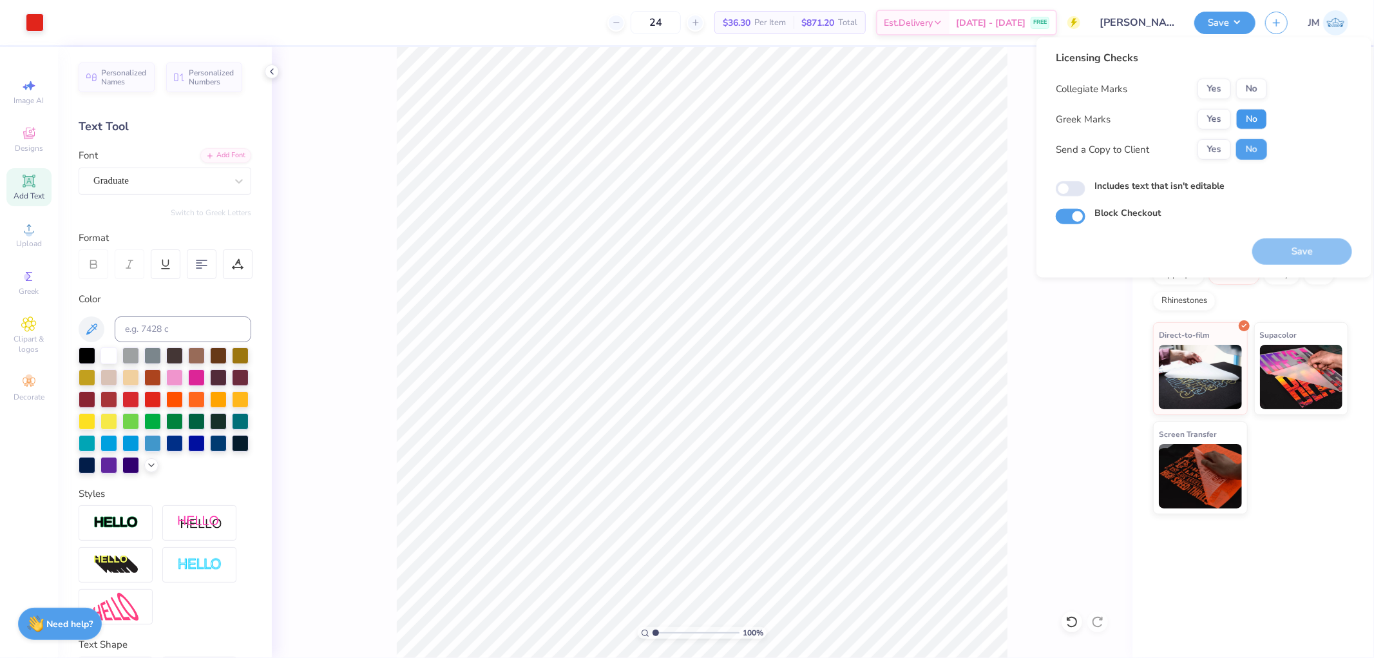
click at [1261, 112] on button "No" at bounding box center [1251, 119] width 31 height 21
click at [1258, 89] on button "No" at bounding box center [1251, 89] width 31 height 21
click at [1291, 245] on button "Save" at bounding box center [1302, 251] width 100 height 26
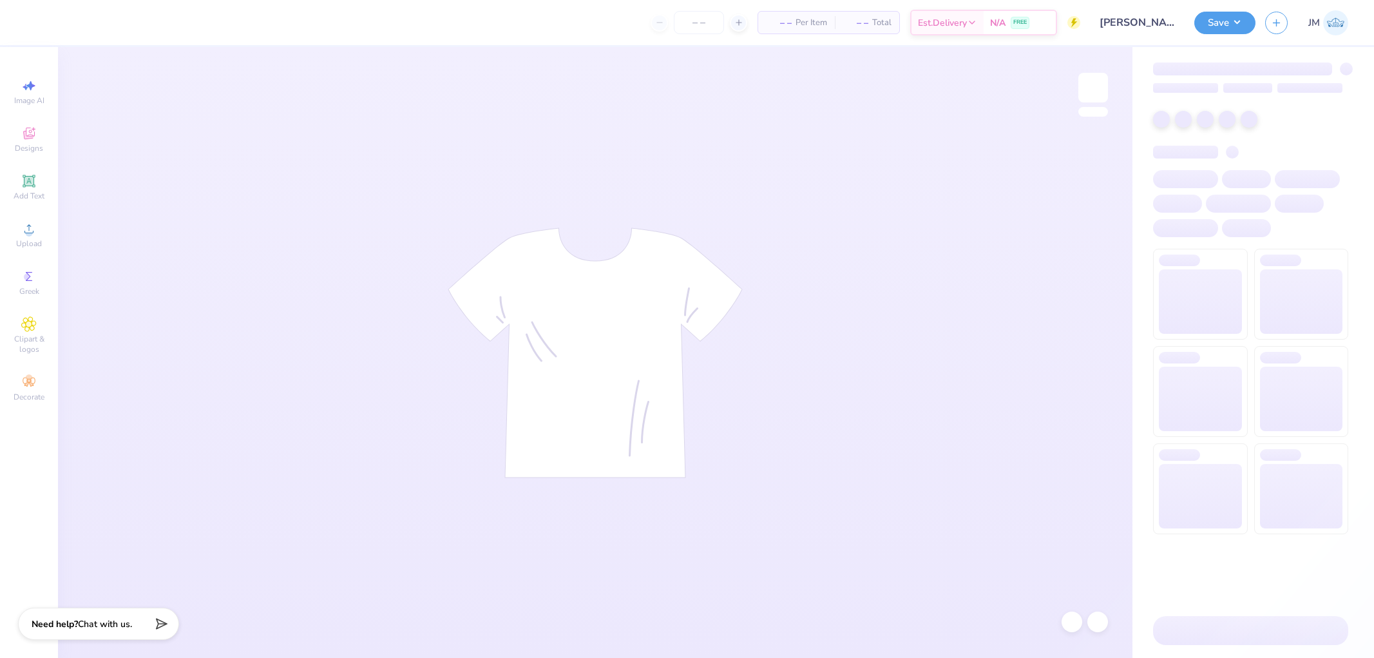
type input "24"
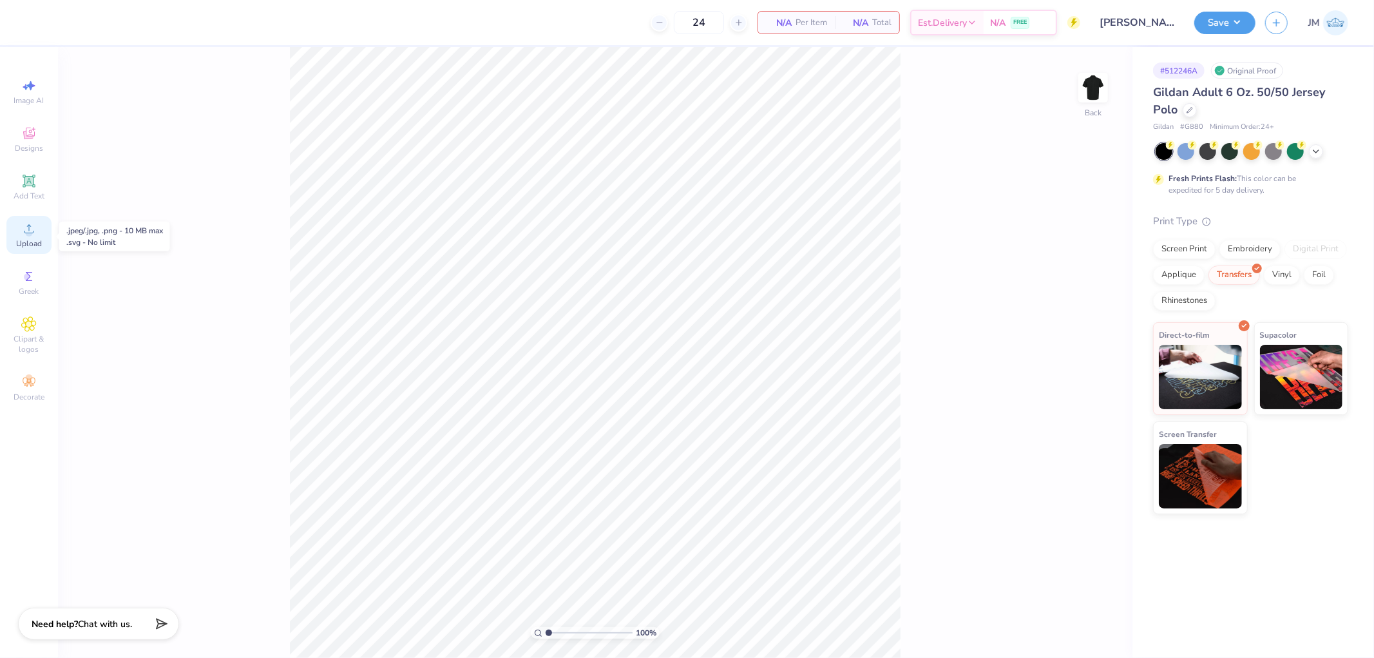
click at [32, 242] on span "Upload" at bounding box center [29, 243] width 26 height 10
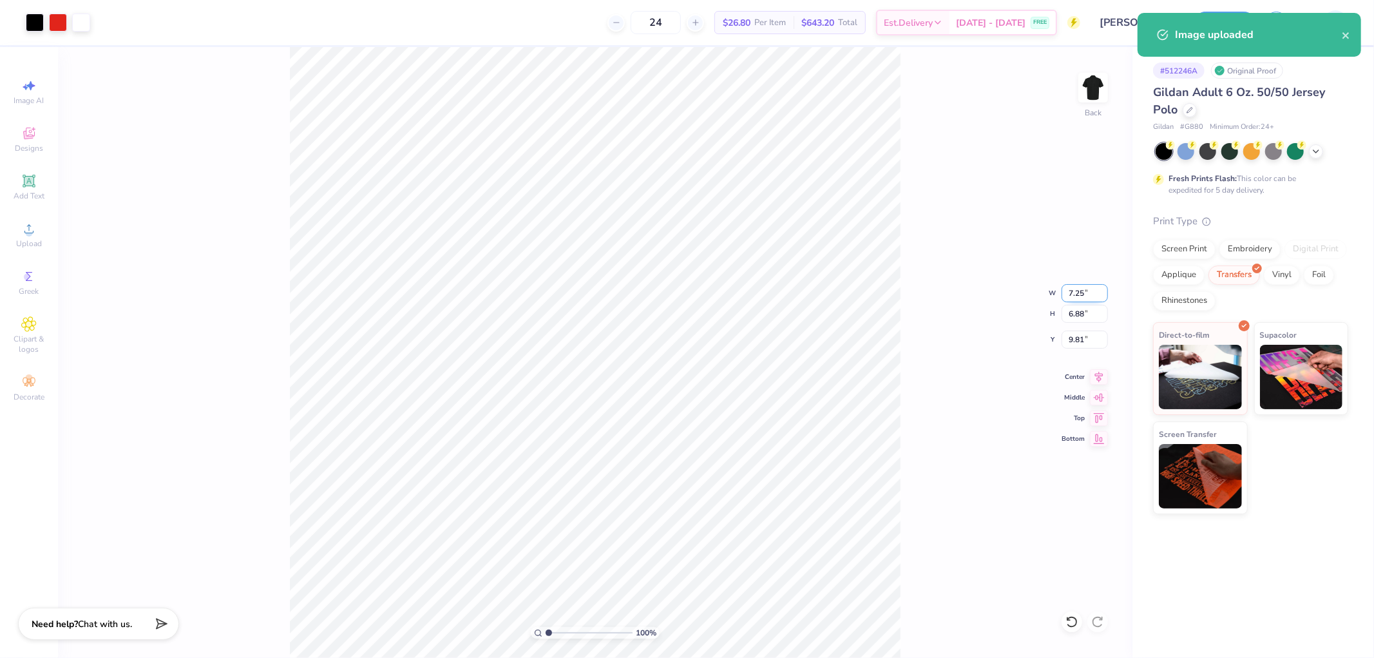
click at [1085, 287] on input "7.25" at bounding box center [1085, 293] width 46 height 18
type input "5.50"
type input "5.22"
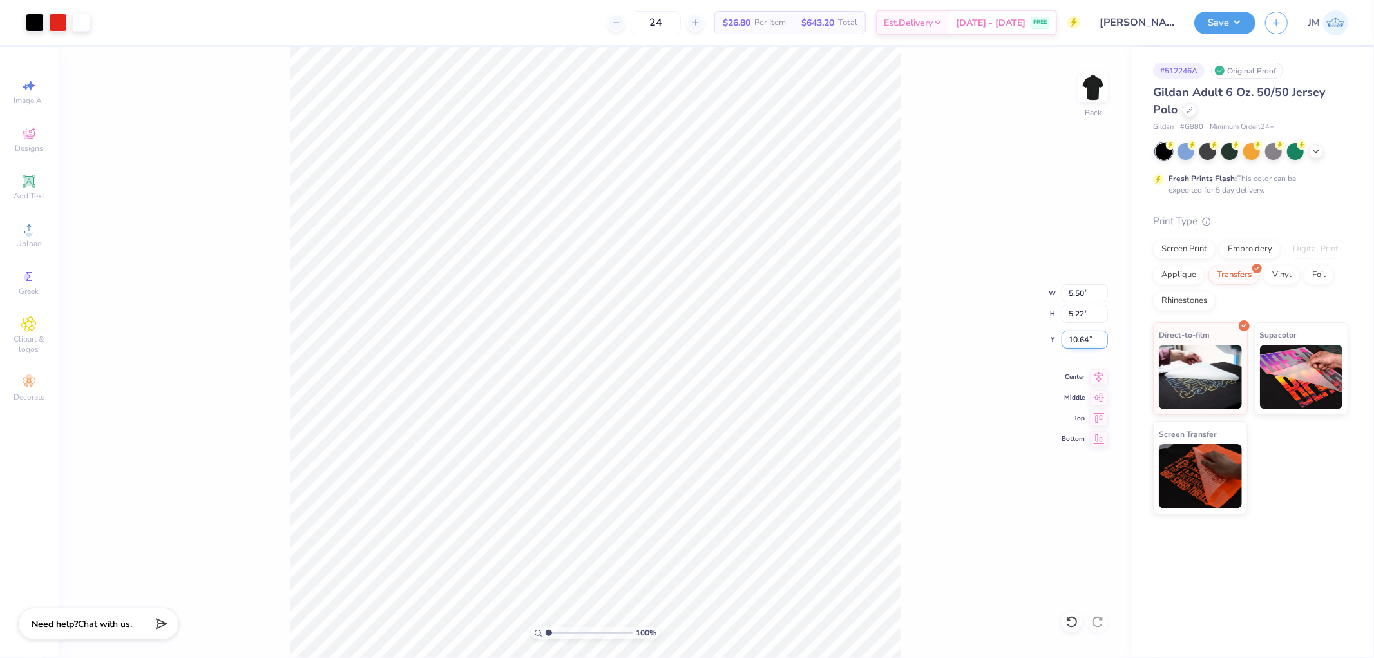
click at [1085, 336] on input "10.64" at bounding box center [1085, 340] width 46 height 18
type input "3.00"
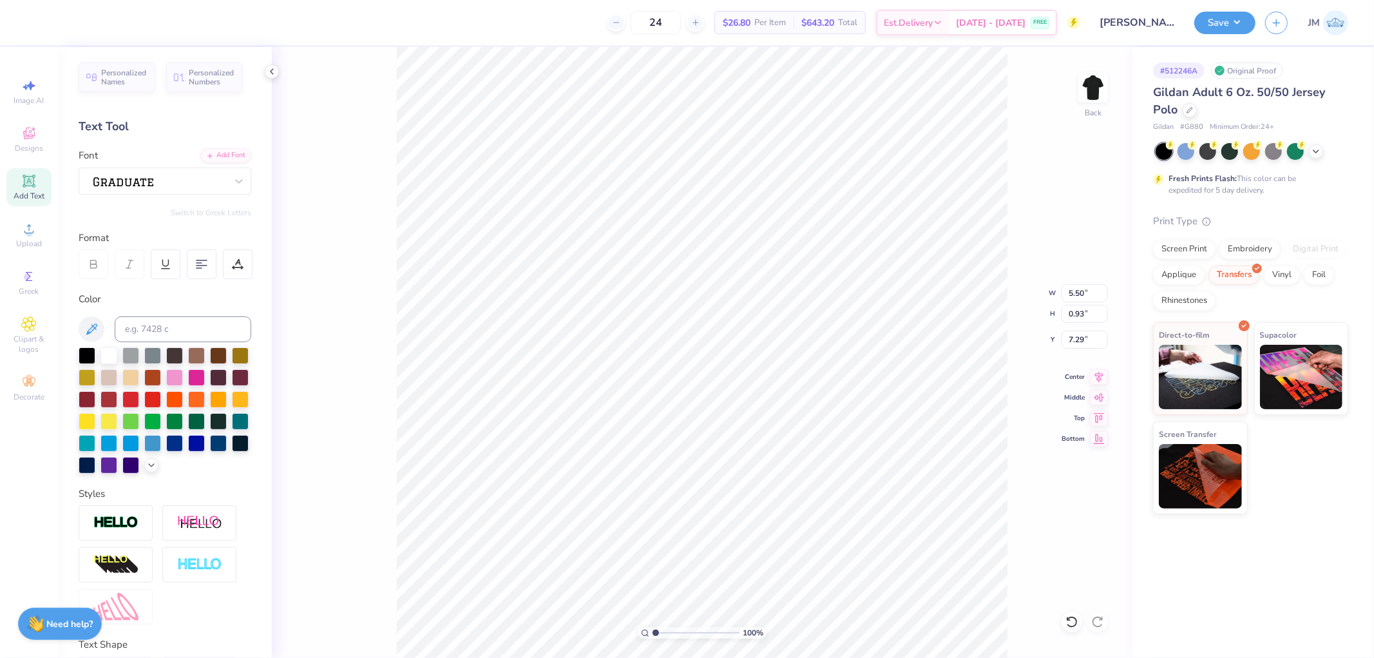
scroll to position [11, 3]
type textarea "[PERSON_NAME]"
click at [1078, 291] on input "6.62" at bounding box center [1085, 293] width 46 height 18
type input "5.50"
type input "0.77"
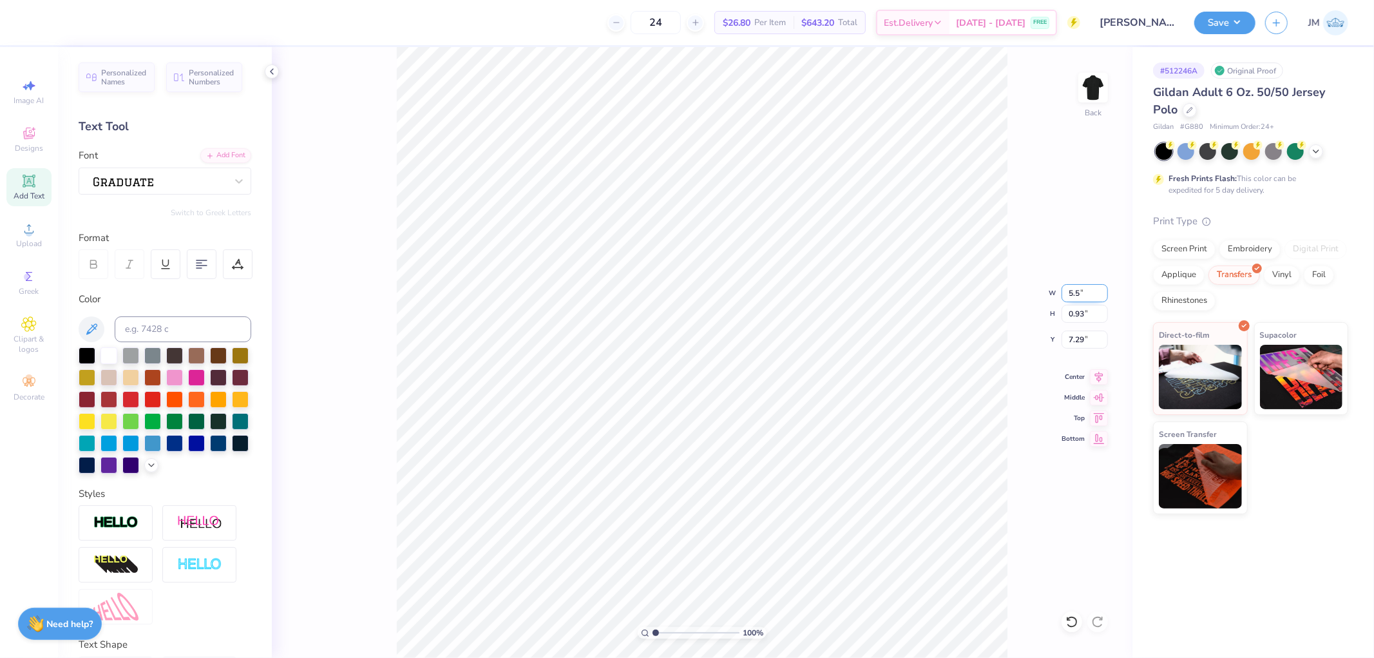
type input "7.37"
drag, startPoint x: 1075, startPoint y: 338, endPoint x: 1083, endPoint y: 340, distance: 8.8
click at [1083, 340] on input "7.37" at bounding box center [1085, 340] width 46 height 18
type input "7.44"
click at [1084, 339] on input "7.44" at bounding box center [1085, 340] width 46 height 18
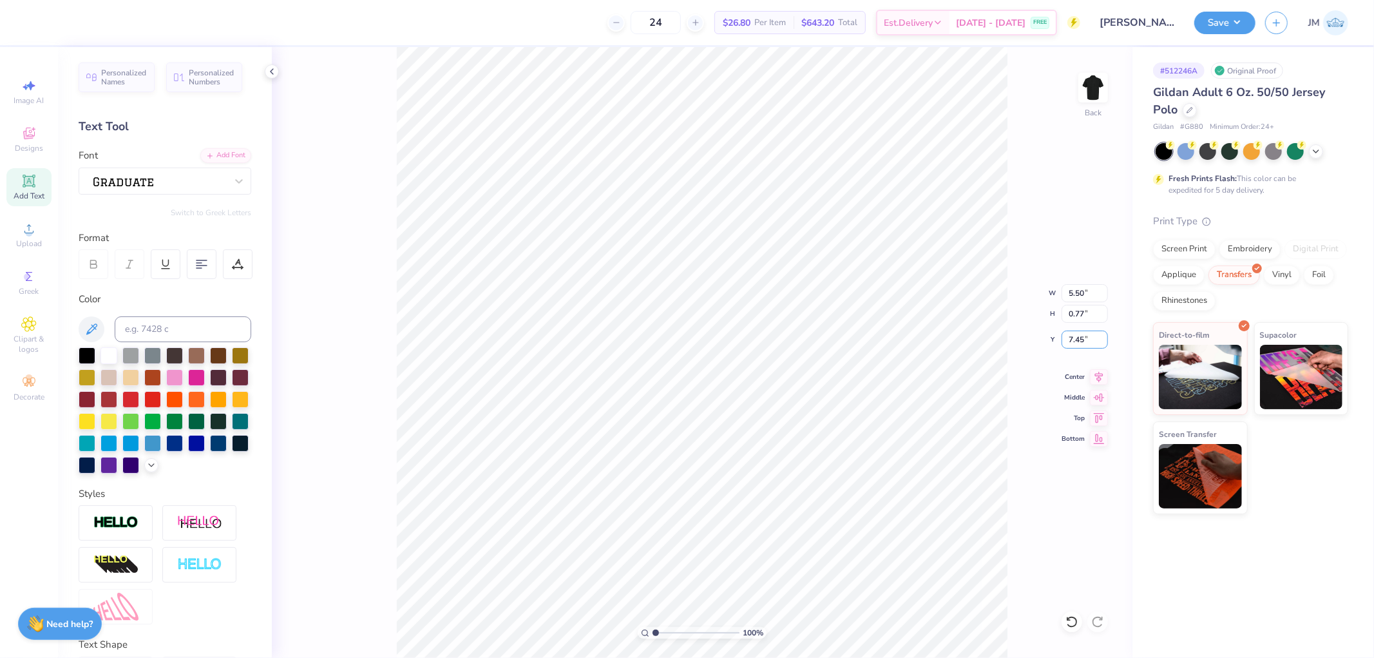
type input "7.45"
click at [1104, 91] on img at bounding box center [1094, 88] width 52 height 52
click at [34, 188] on icon at bounding box center [28, 180] width 15 height 15
click at [177, 182] on div "Super Dream" at bounding box center [159, 181] width 135 height 20
click at [129, 282] on img at bounding box center [125, 283] width 60 height 9
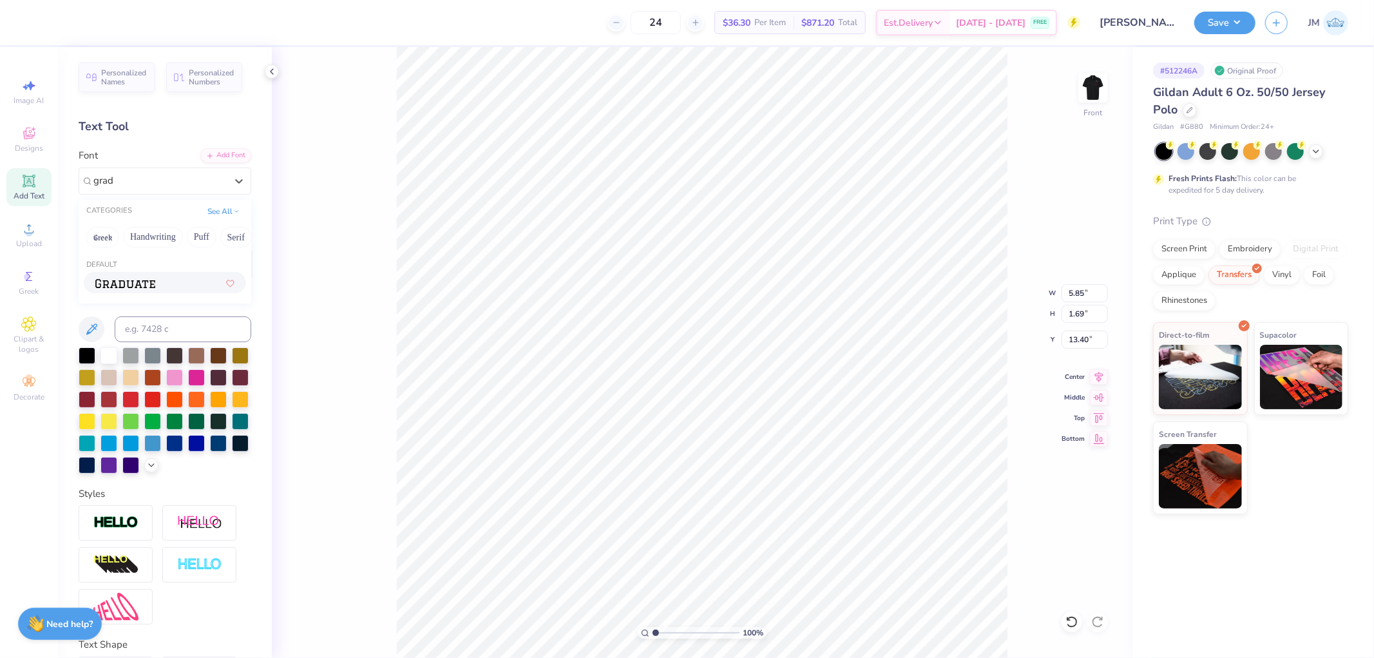
type input "grad"
type input "5.82"
type input "1.81"
type input "13.34"
type textarea "GOBRECHT"
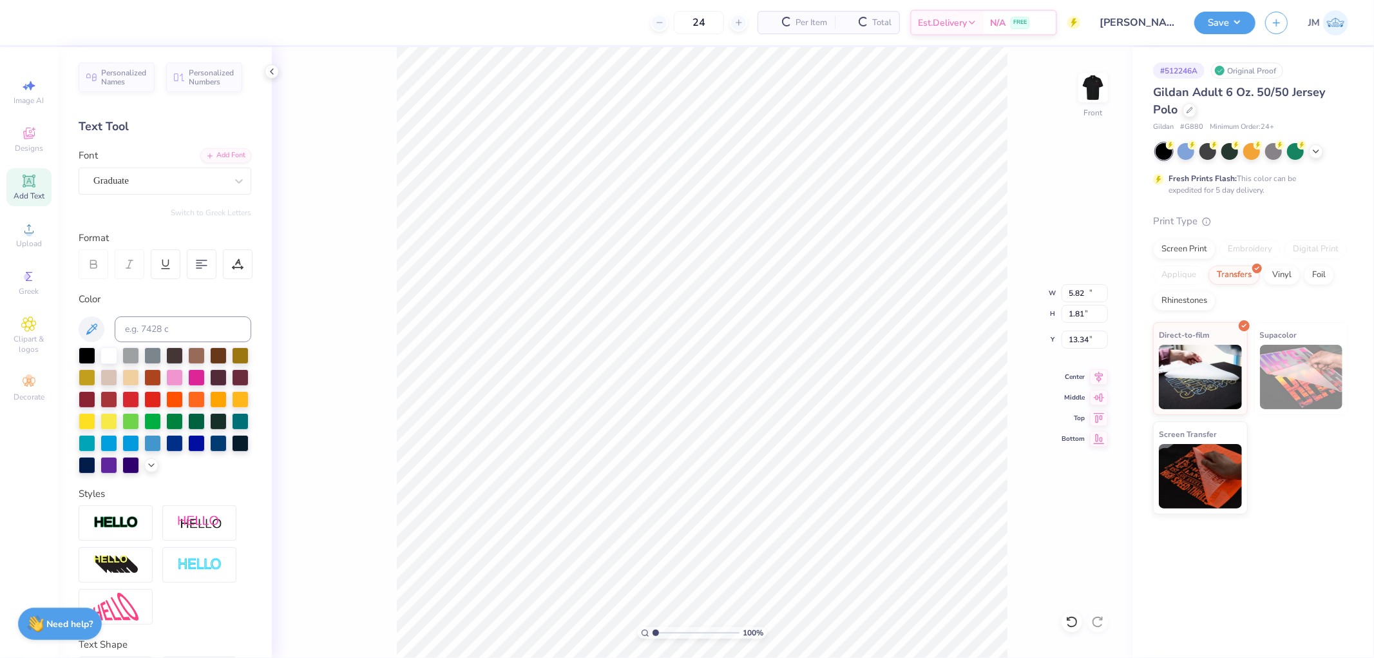
type input "12.48"
click at [171, 334] on input at bounding box center [183, 329] width 137 height 26
type input "485"
click at [1079, 313] on input "1.81" at bounding box center [1085, 314] width 46 height 18
type input "1.11"
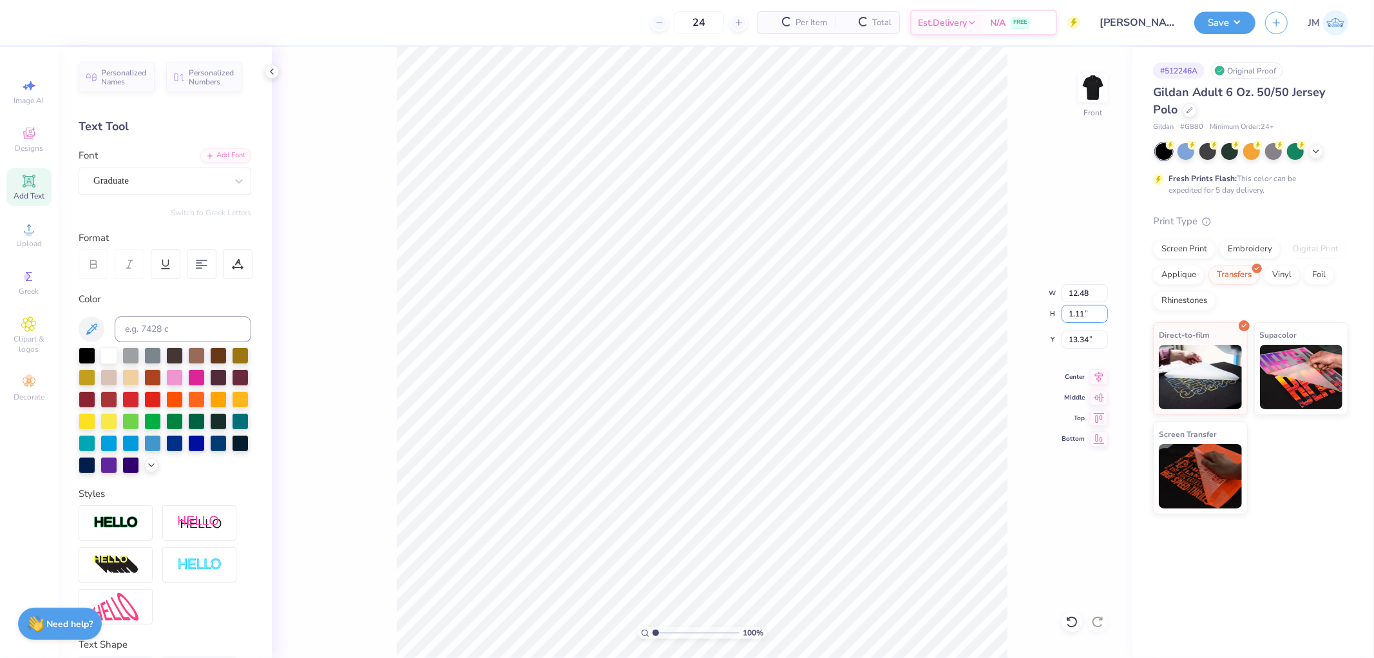
type input "7.64"
click at [1091, 339] on input "13.70" at bounding box center [1085, 340] width 46 height 18
type input "2.00"
click at [1246, 23] on button "Save" at bounding box center [1224, 21] width 61 height 23
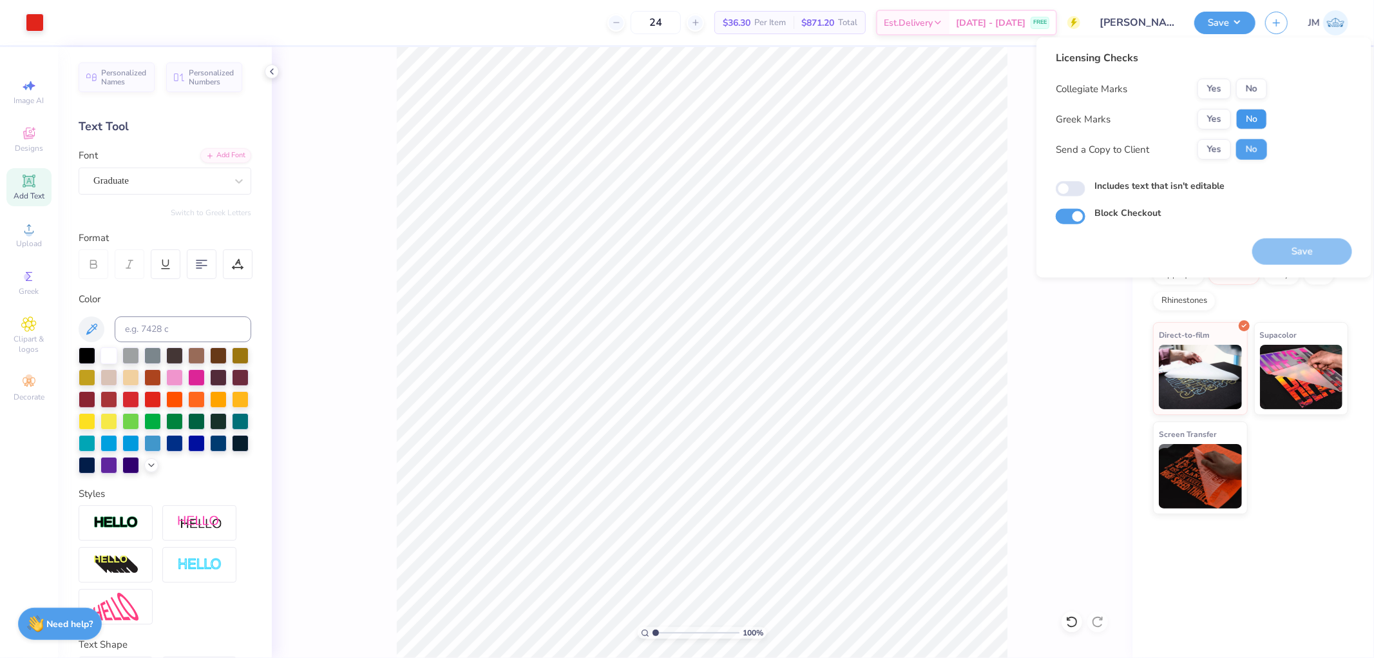
click at [1252, 122] on button "No" at bounding box center [1251, 119] width 31 height 21
click at [1252, 91] on button "No" at bounding box center [1251, 89] width 31 height 21
click at [1278, 247] on button "Save" at bounding box center [1302, 251] width 100 height 26
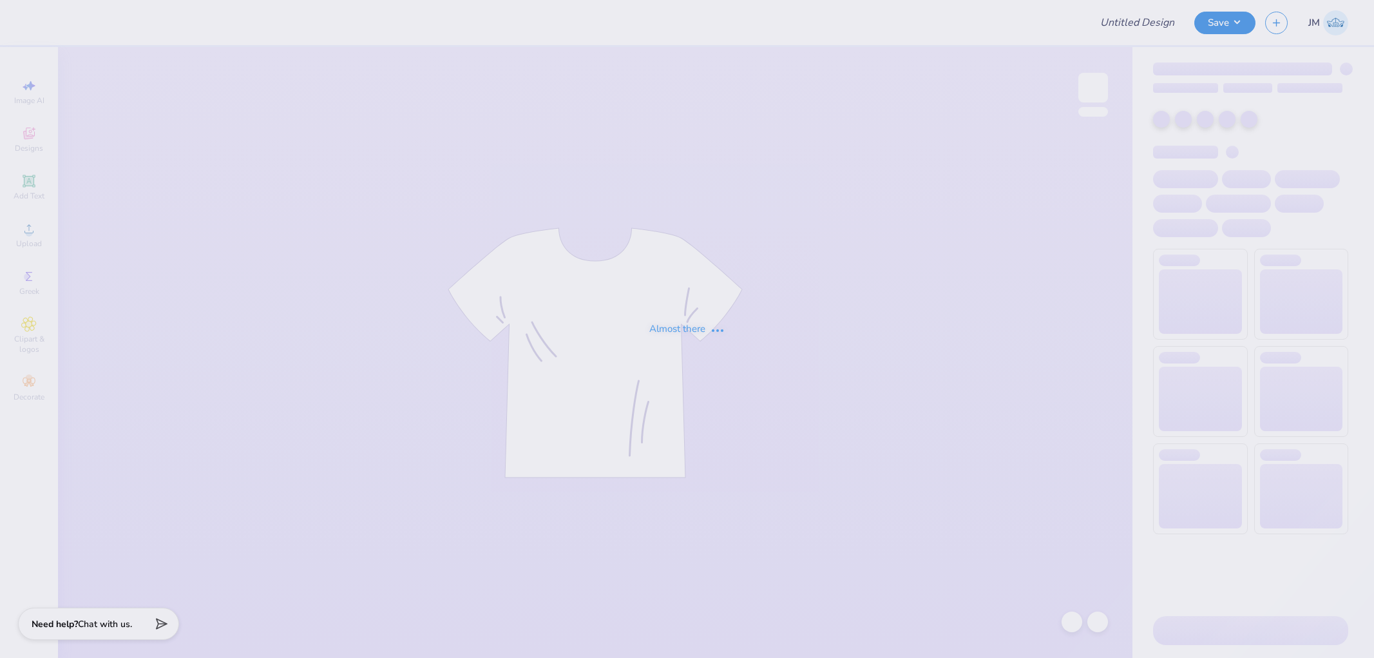
type input "USG Custom Hoodies"
